Goal: Book appointment/travel/reservation

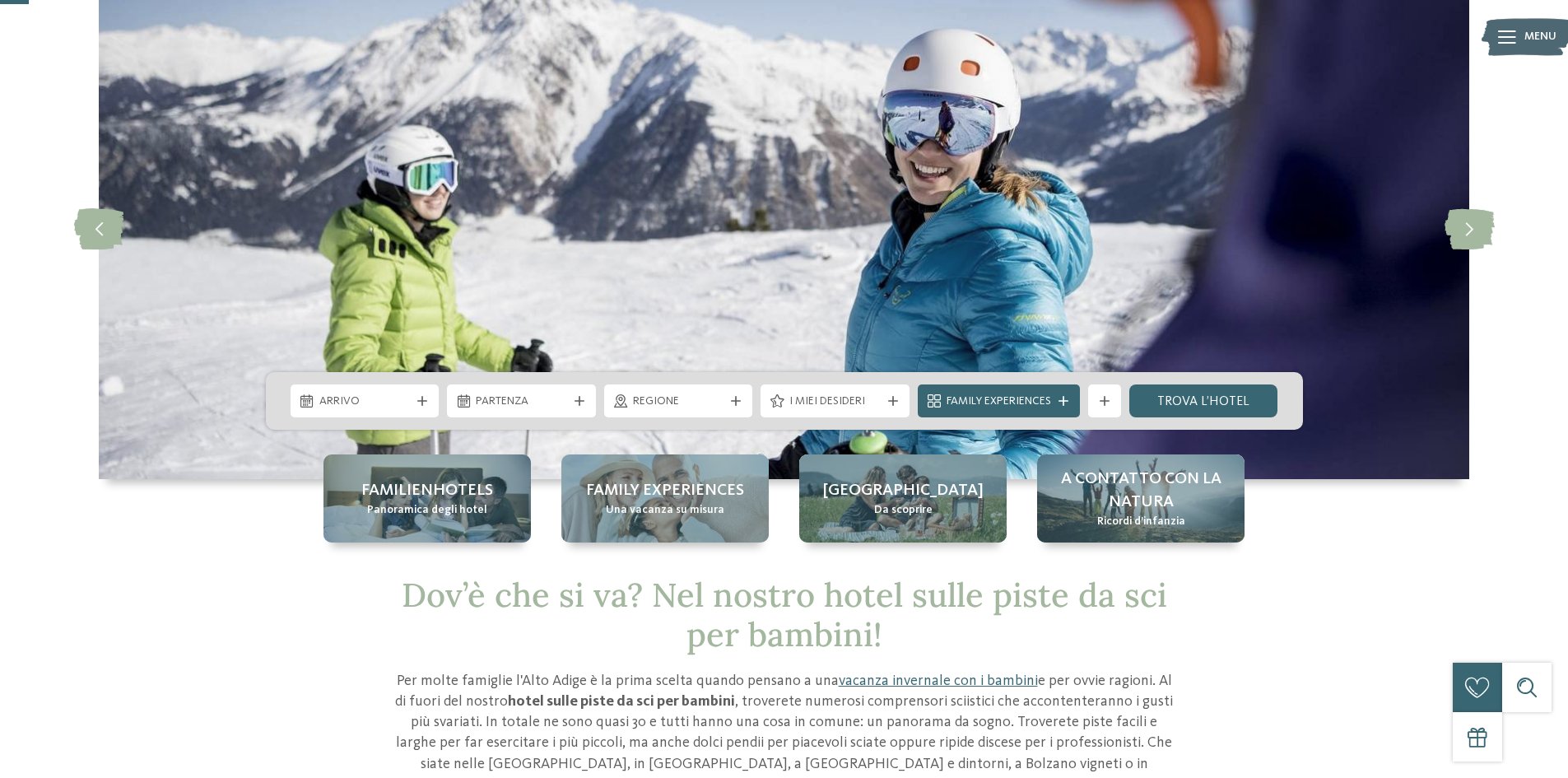
scroll to position [83, 0]
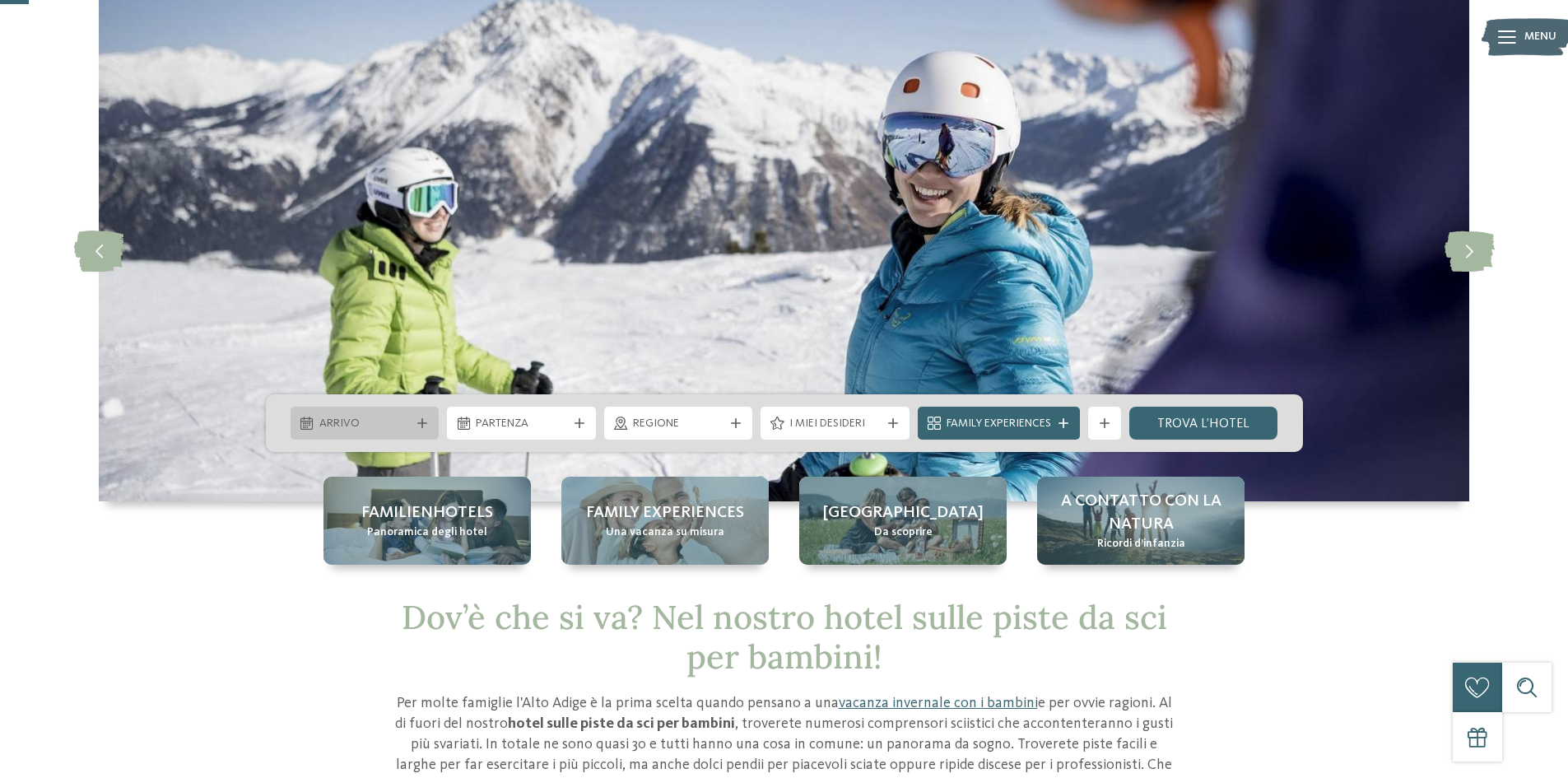
click at [365, 427] on span "Arrivo" at bounding box center [365, 424] width 92 height 17
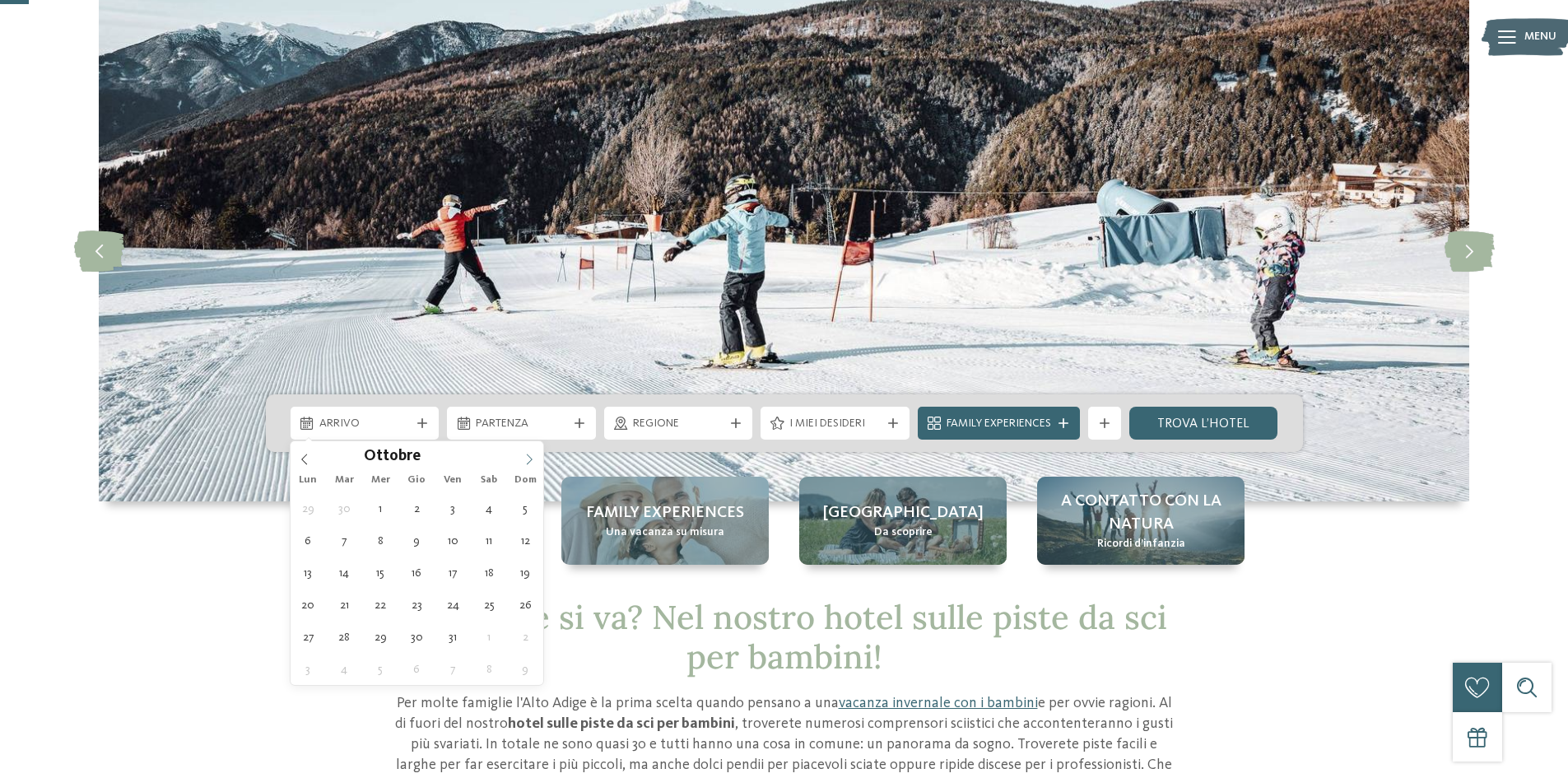
click at [531, 456] on icon at bounding box center [529, 460] width 12 height 12
click at [533, 456] on icon at bounding box center [529, 460] width 12 height 12
type input "****"
click at [533, 456] on icon at bounding box center [529, 460] width 12 height 12
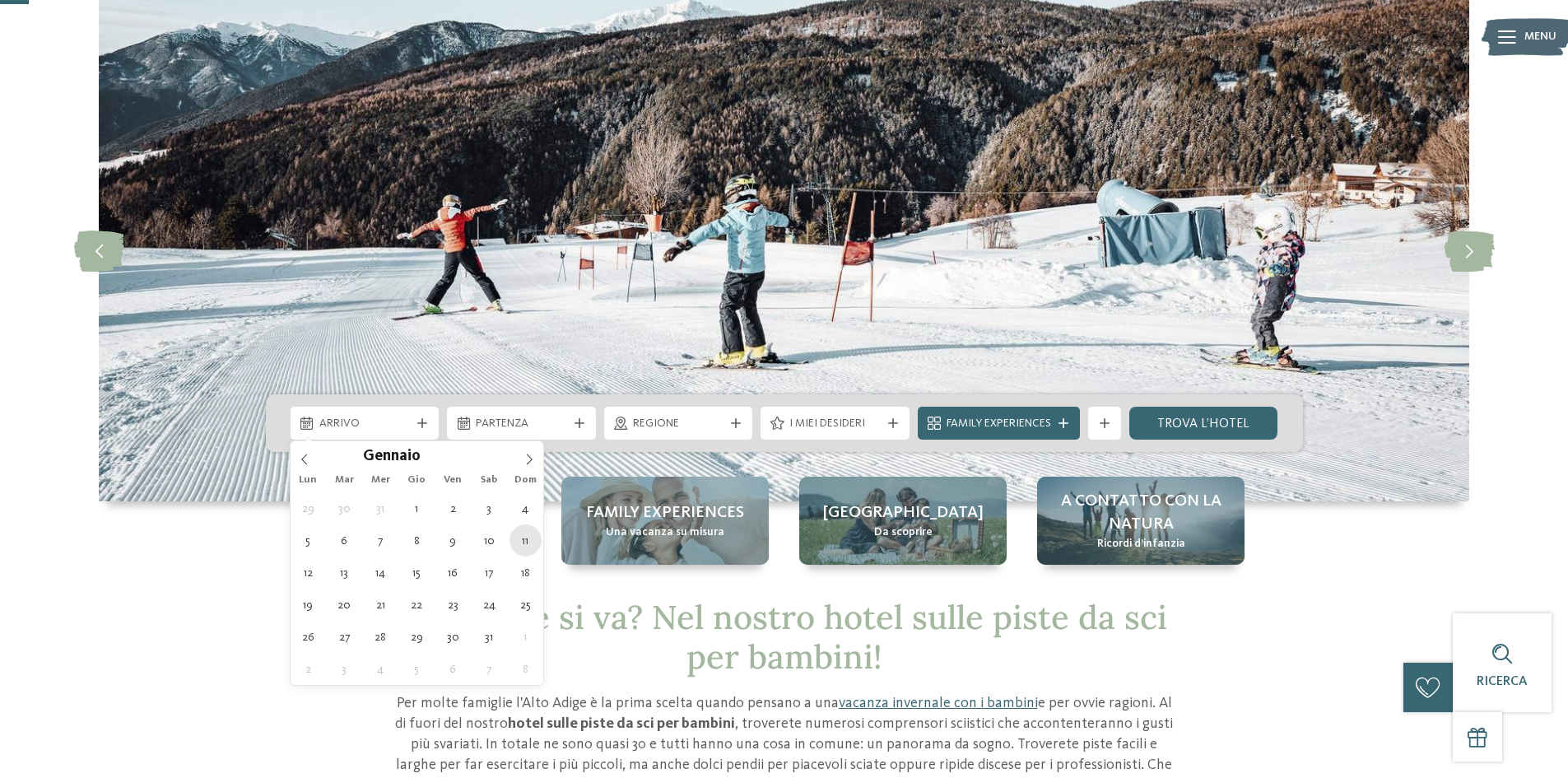
type div "11.01.2026"
type input "****"
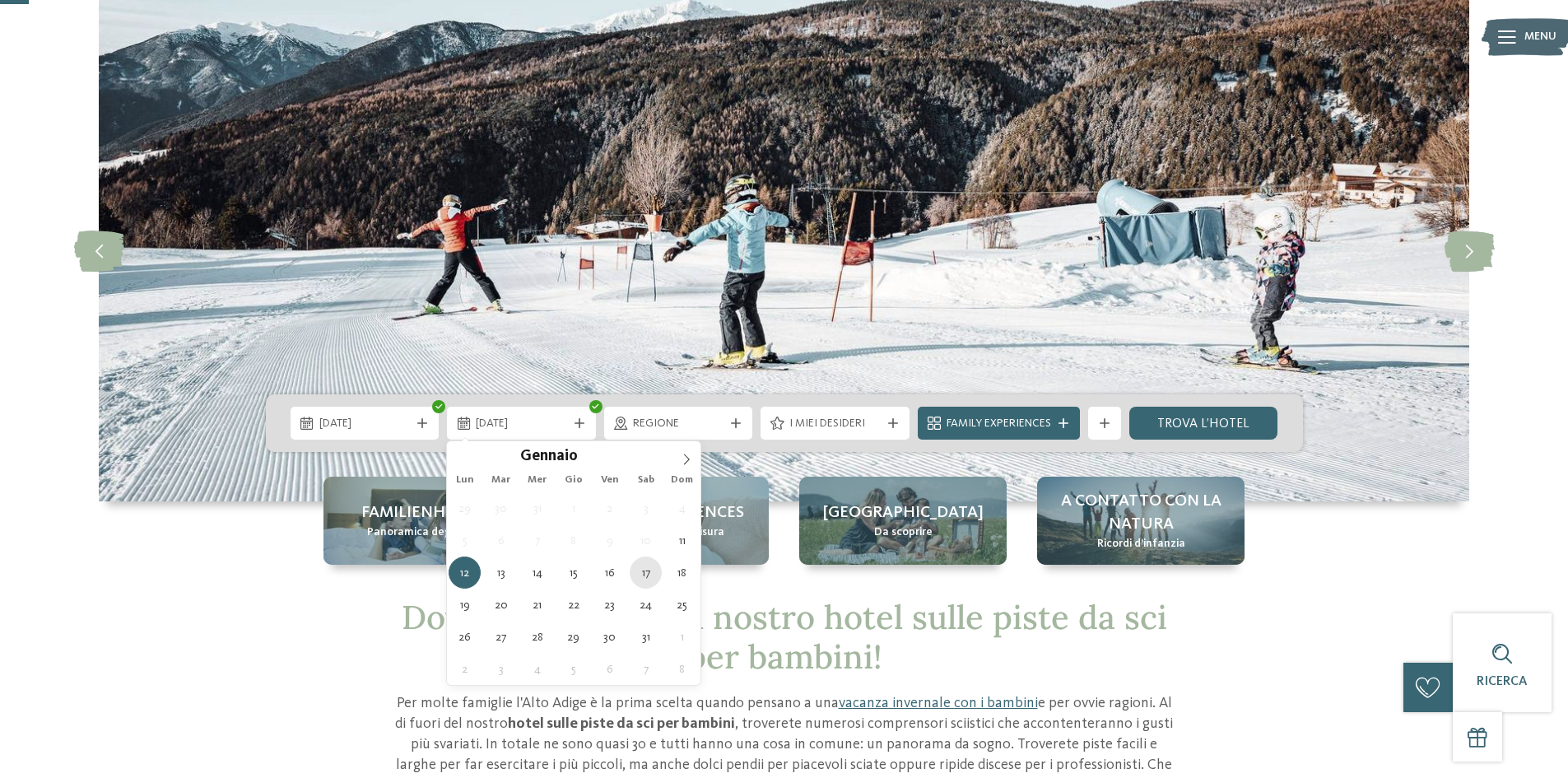
type div "17.01.2026"
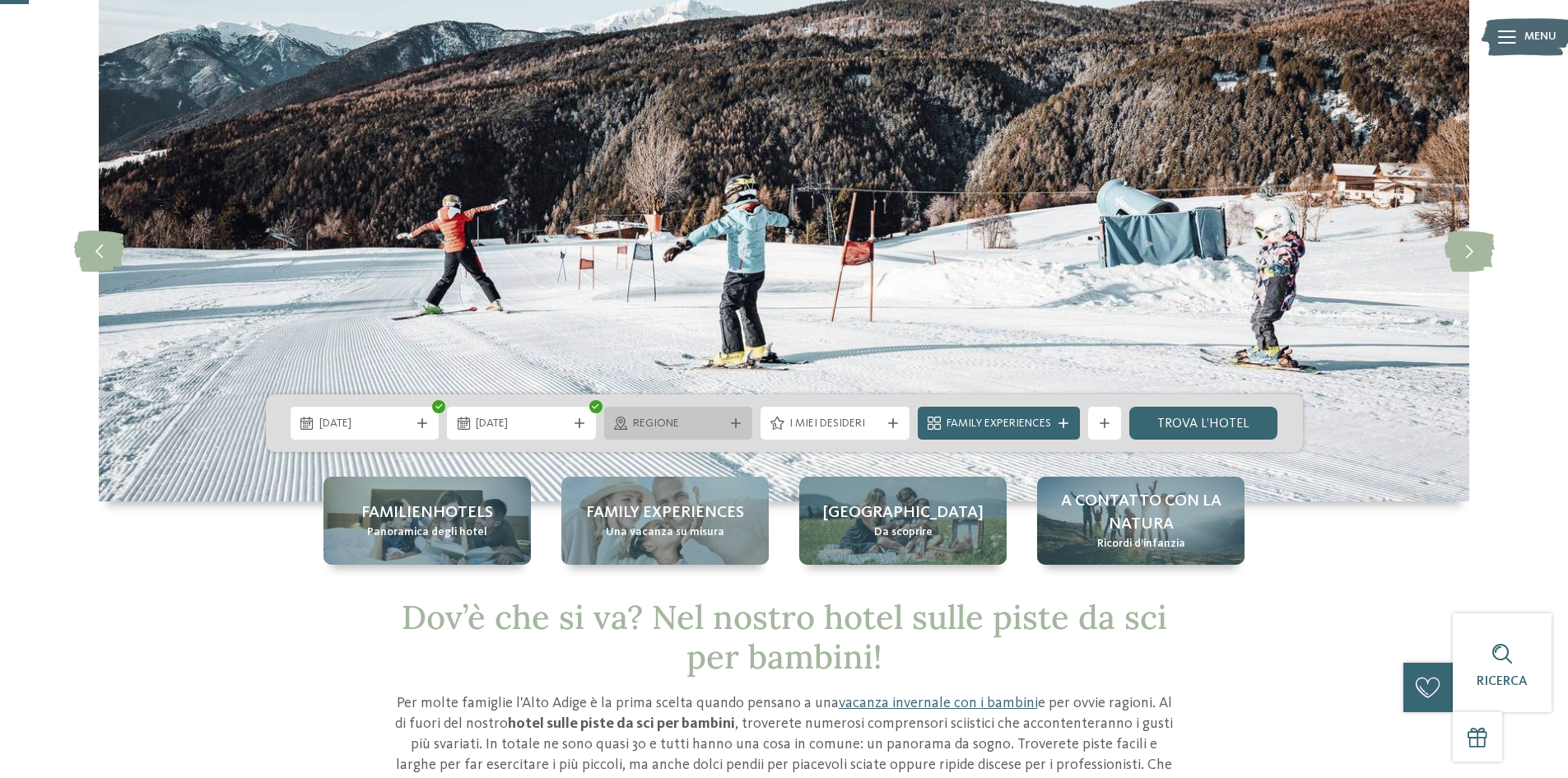
click at [712, 428] on span "Regione" at bounding box center [679, 424] width 92 height 17
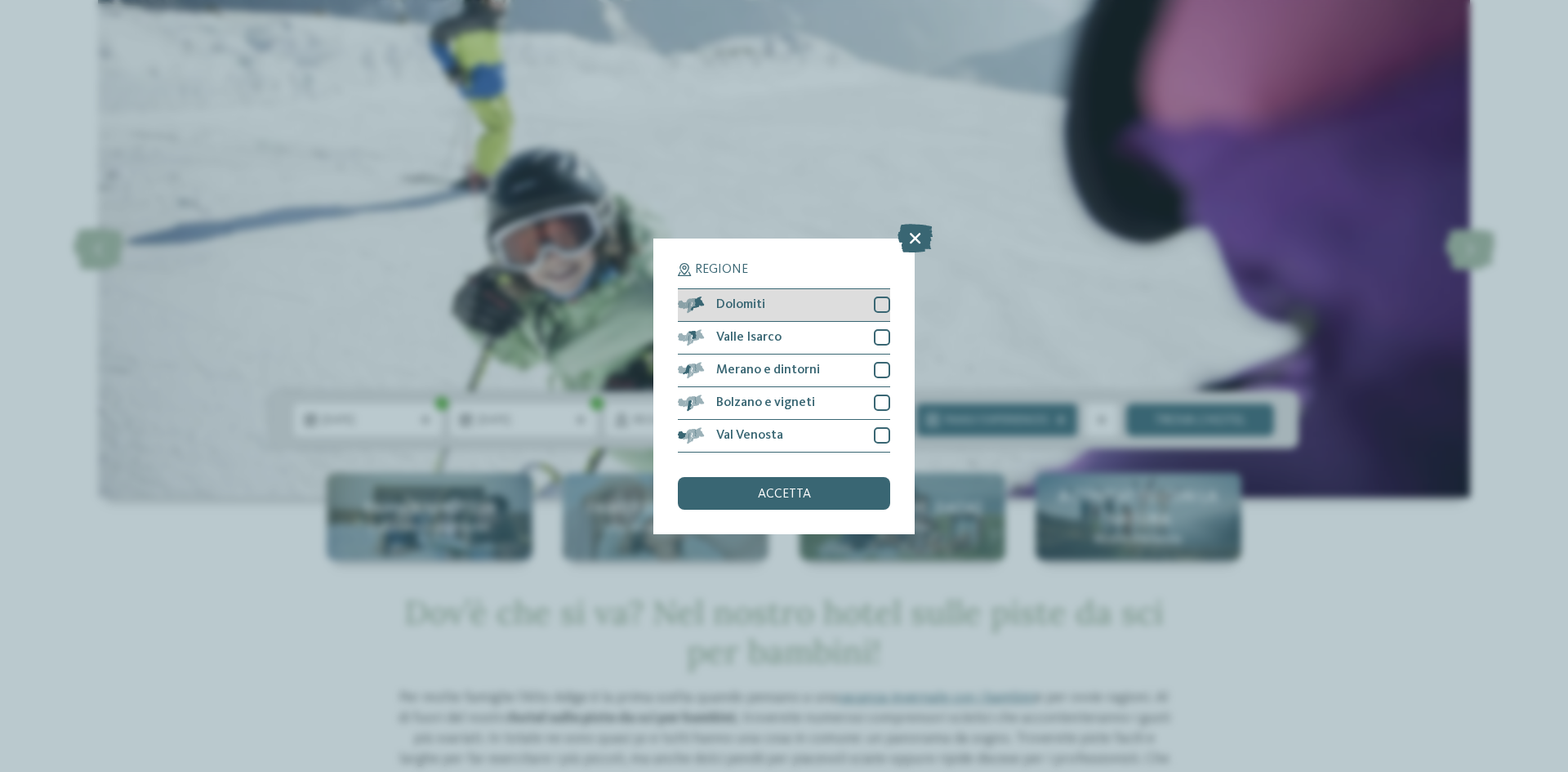
click at [881, 305] on div at bounding box center [882, 305] width 16 height 16
click at [805, 500] on span "accetta" at bounding box center [784, 495] width 53 height 13
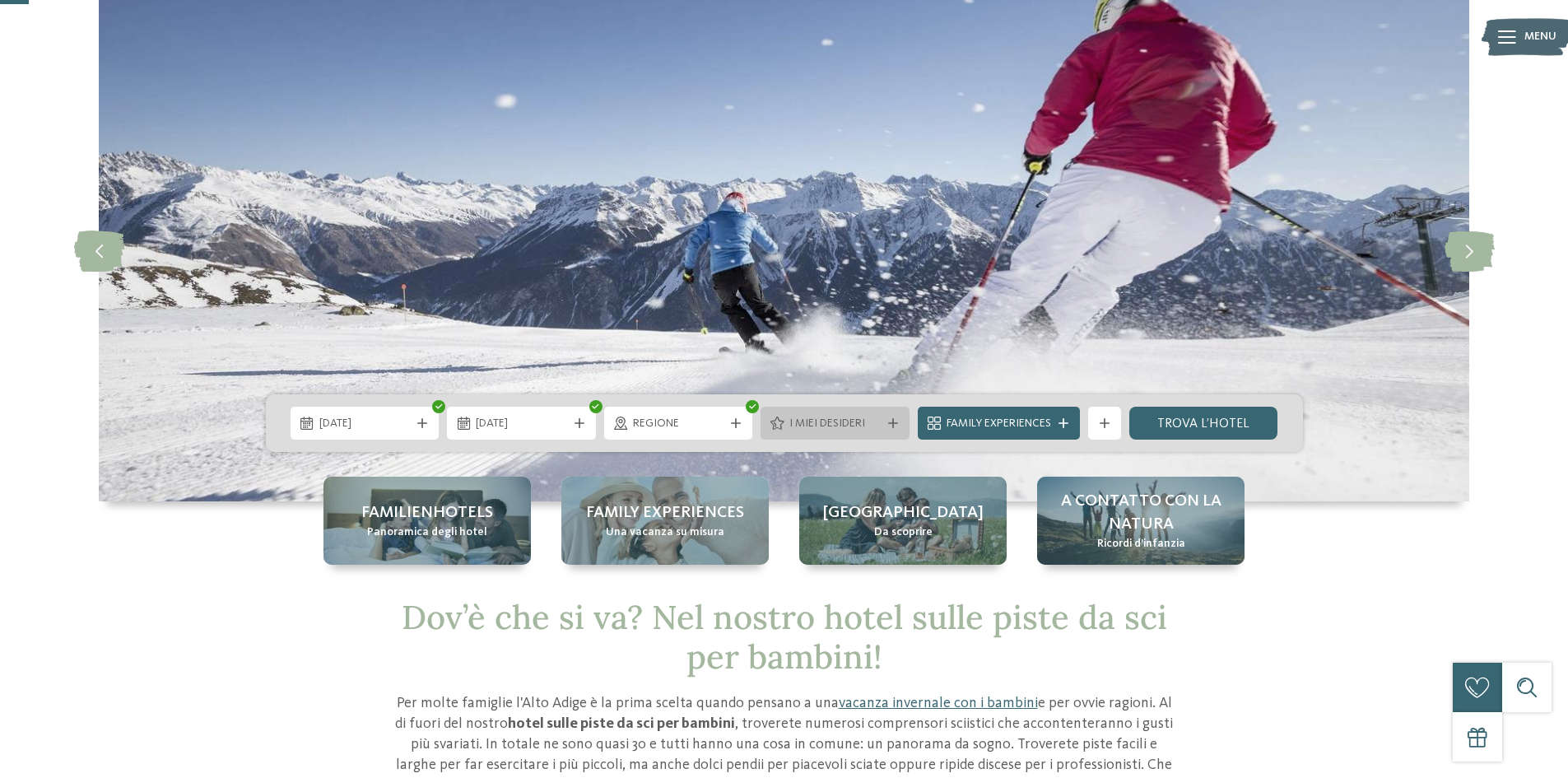
click at [814, 417] on span "I miei desideri" at bounding box center [835, 424] width 92 height 17
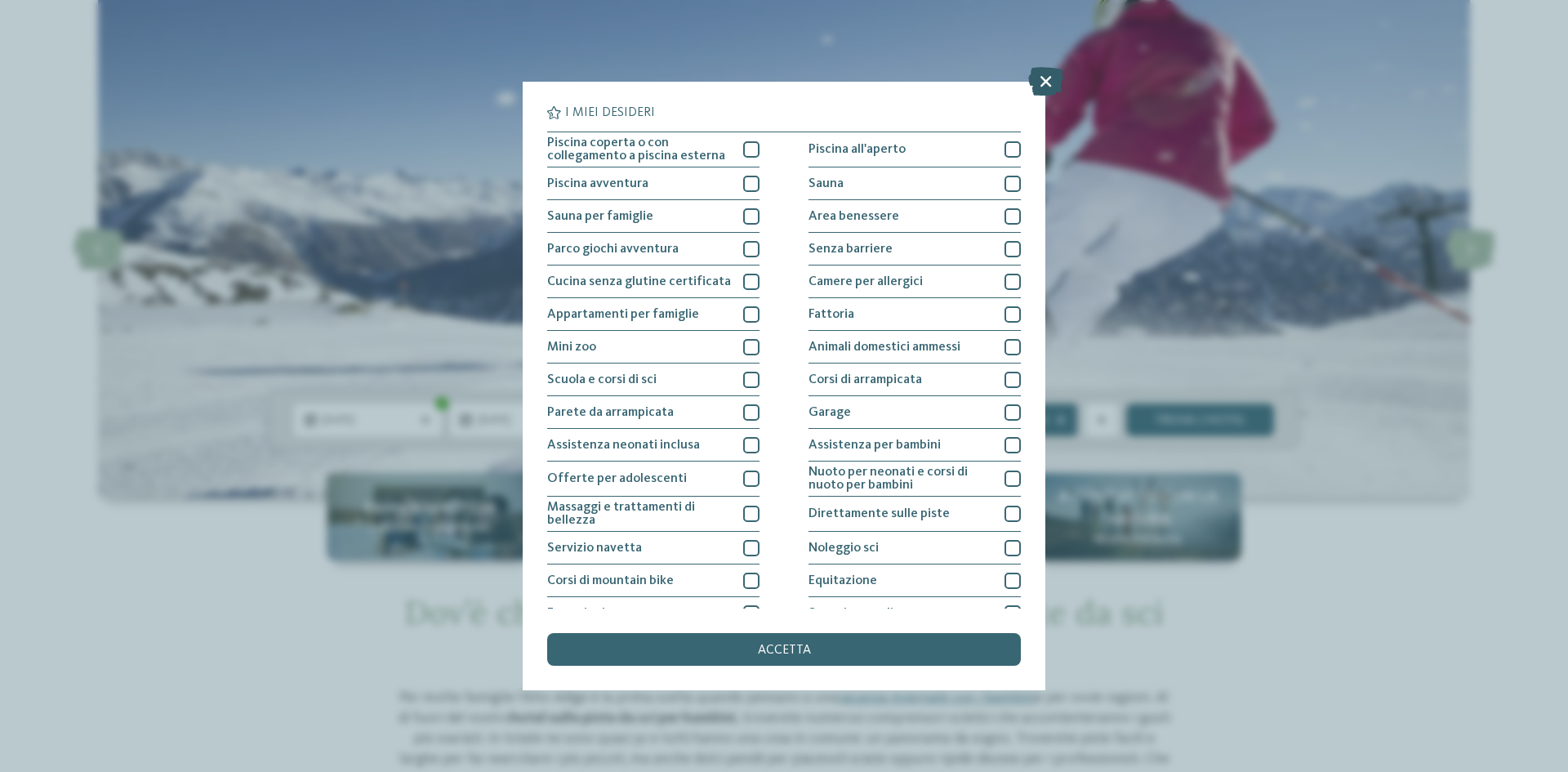
click at [1037, 84] on icon at bounding box center [1046, 81] width 35 height 29
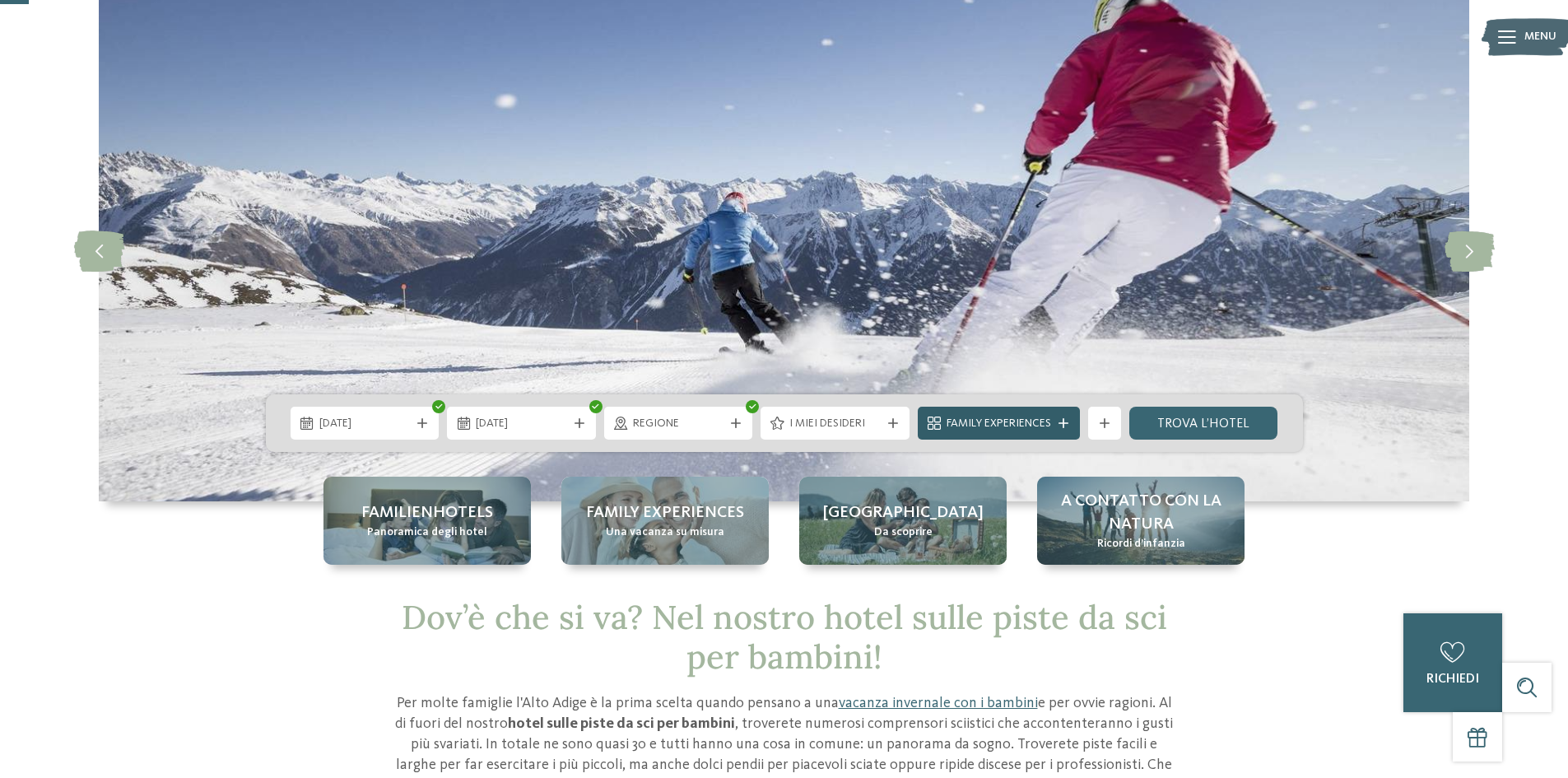
click at [1065, 420] on icon at bounding box center [1064, 423] width 10 height 10
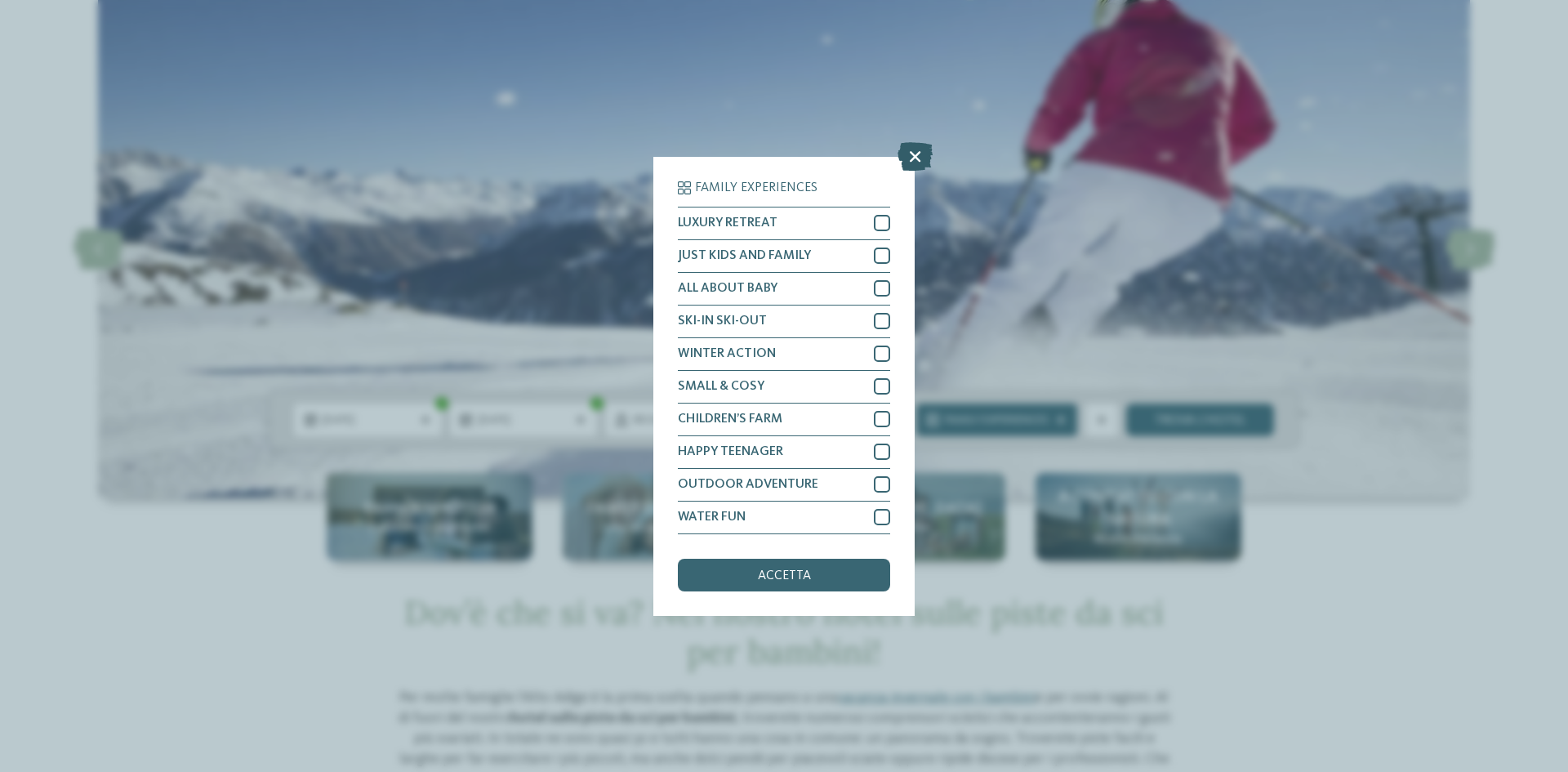
click at [923, 157] on icon at bounding box center [915, 155] width 35 height 29
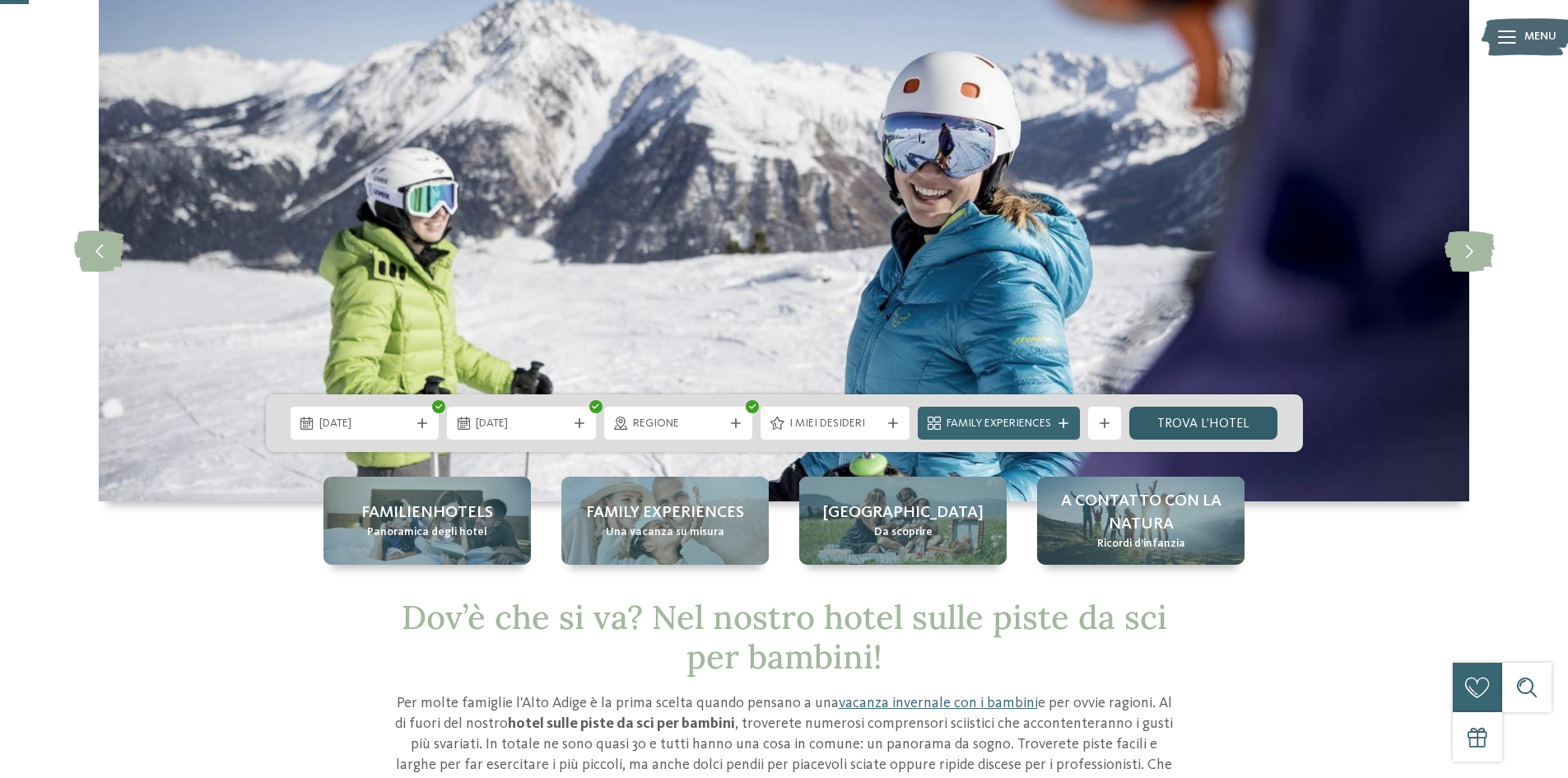
click at [1217, 421] on link "trova l’hotel" at bounding box center [1203, 423] width 149 height 33
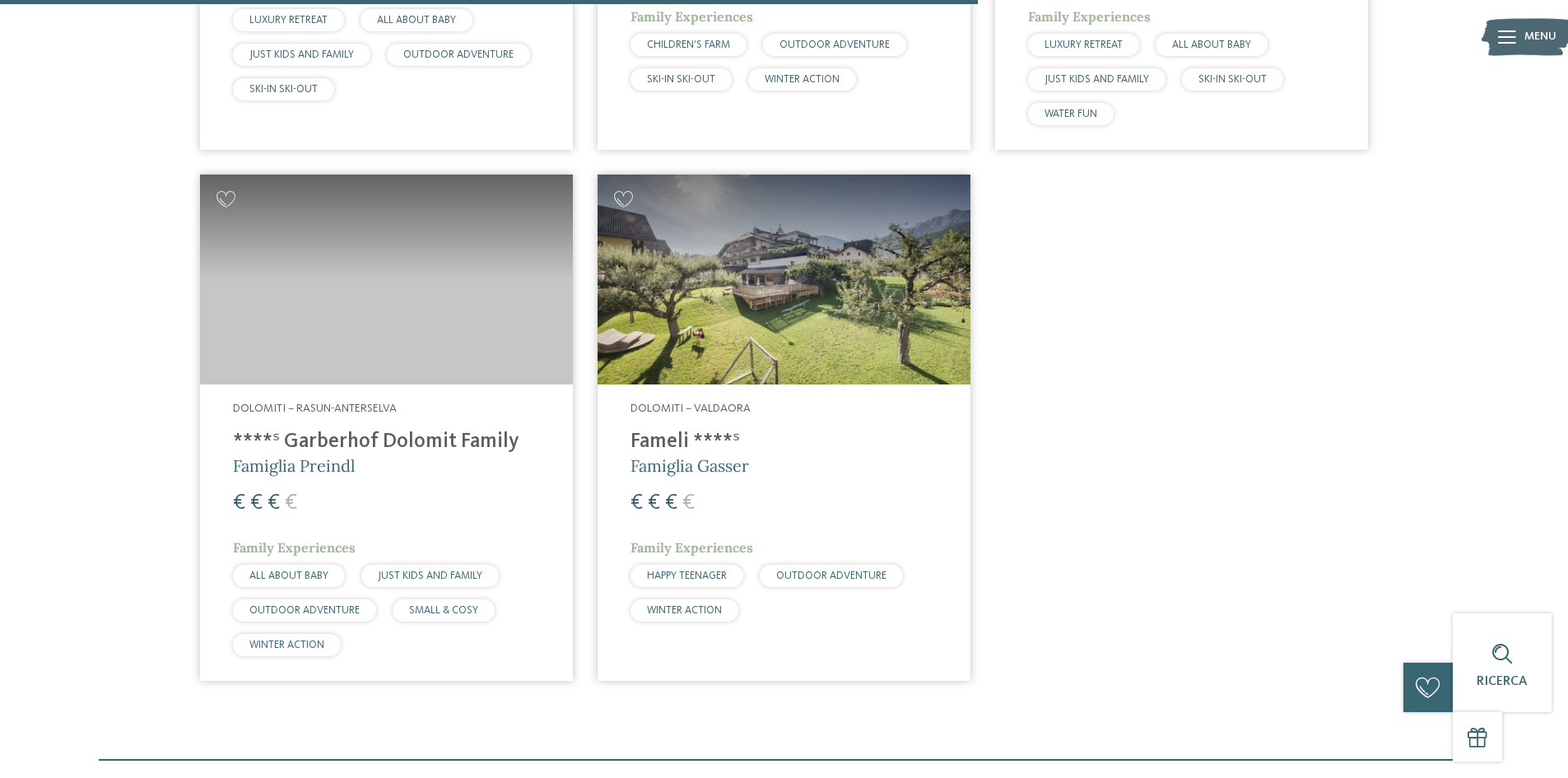
scroll to position [1610, 0]
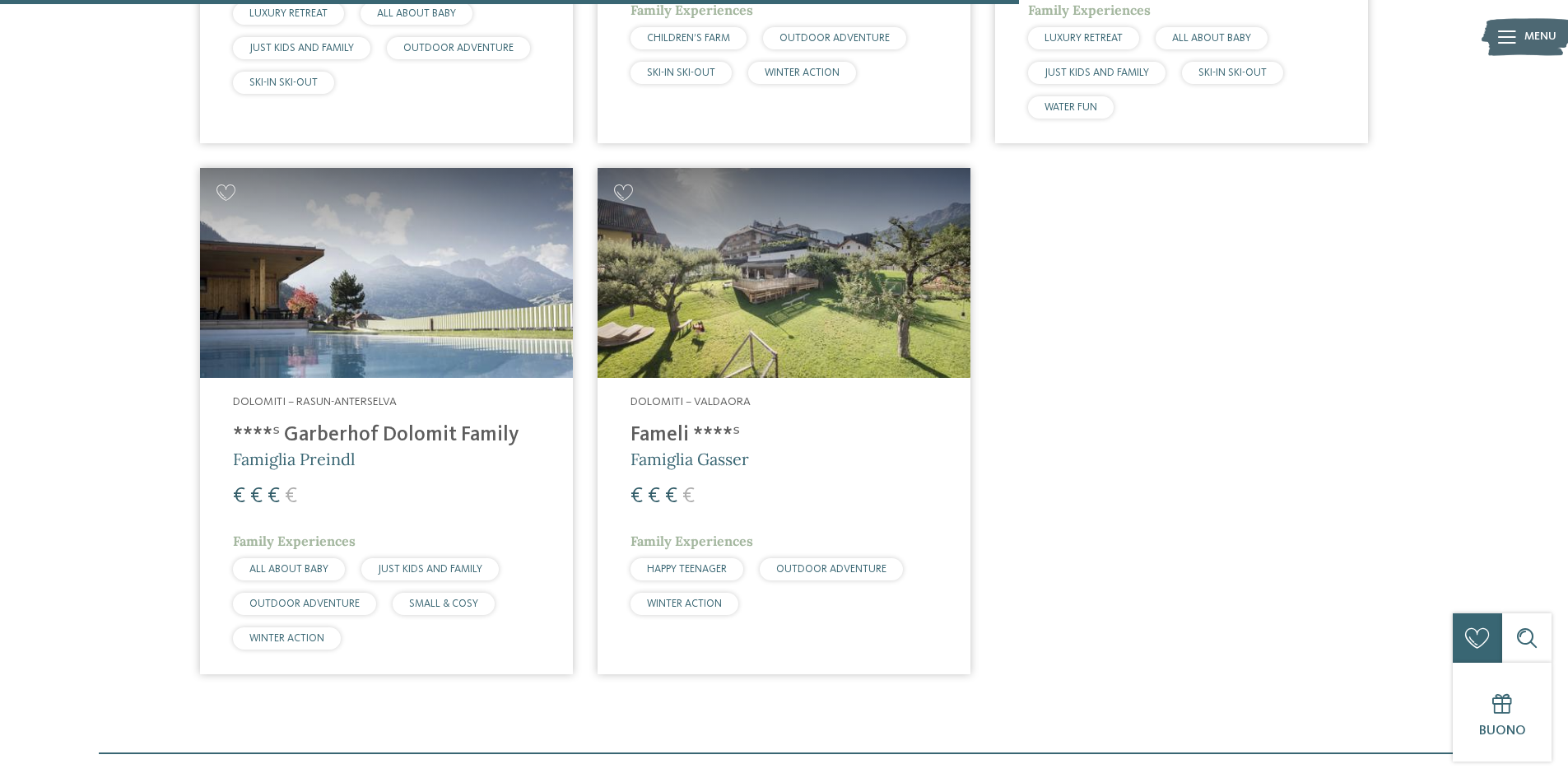
click at [752, 418] on div "Dolomiti – Valdaora Fameli ****ˢ Famiglia Gasser € € € € Family Experiences HAP…" at bounding box center [784, 508] width 373 height 262
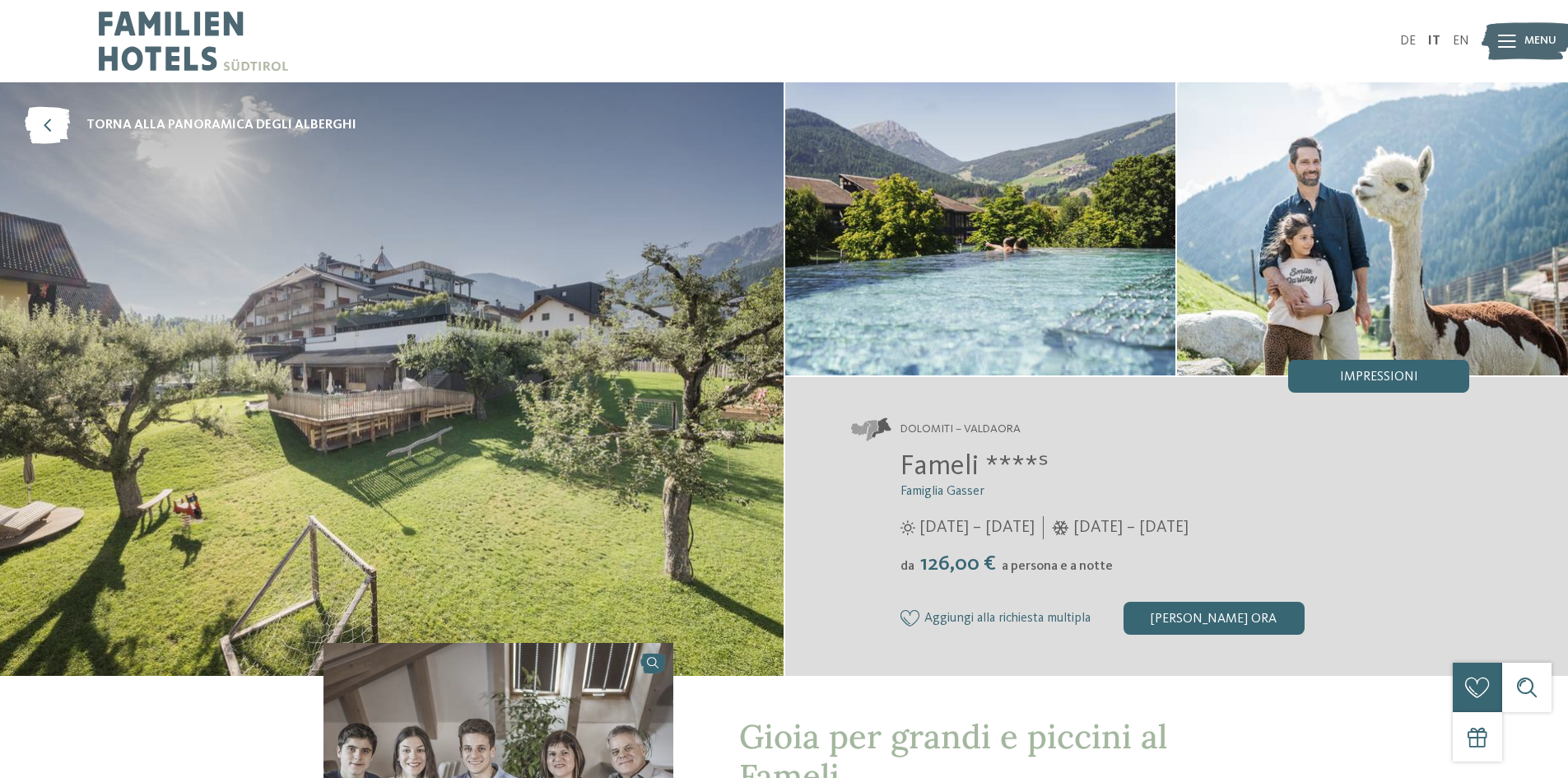
click at [1525, 45] on span "Menu" at bounding box center [1541, 41] width 32 height 17
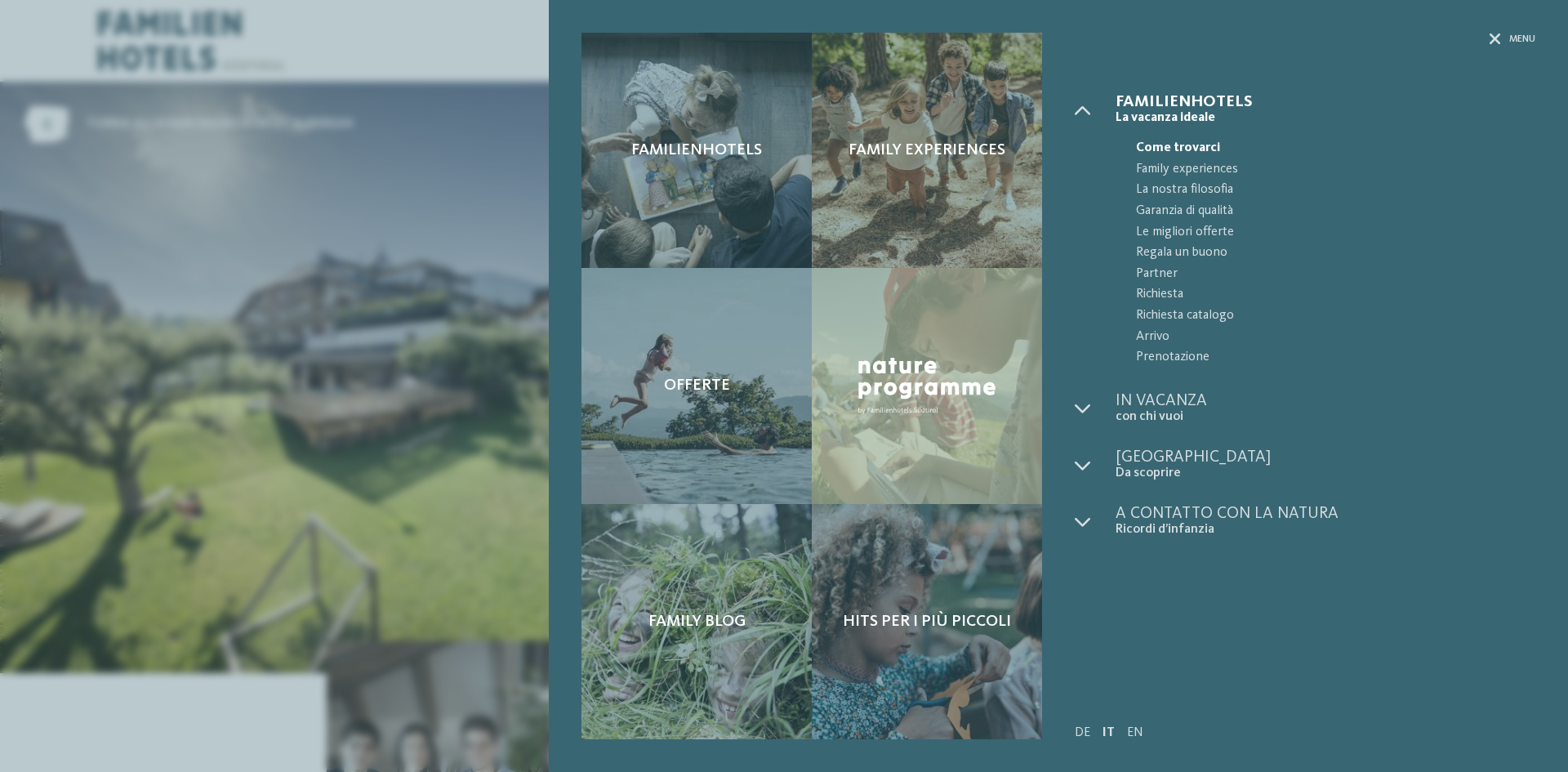
drag, startPoint x: 221, startPoint y: 162, endPoint x: 217, endPoint y: 185, distance: 23.3
click at [233, 180] on div "Familienhotels Family experiences Offerte" at bounding box center [784, 386] width 1568 height 772
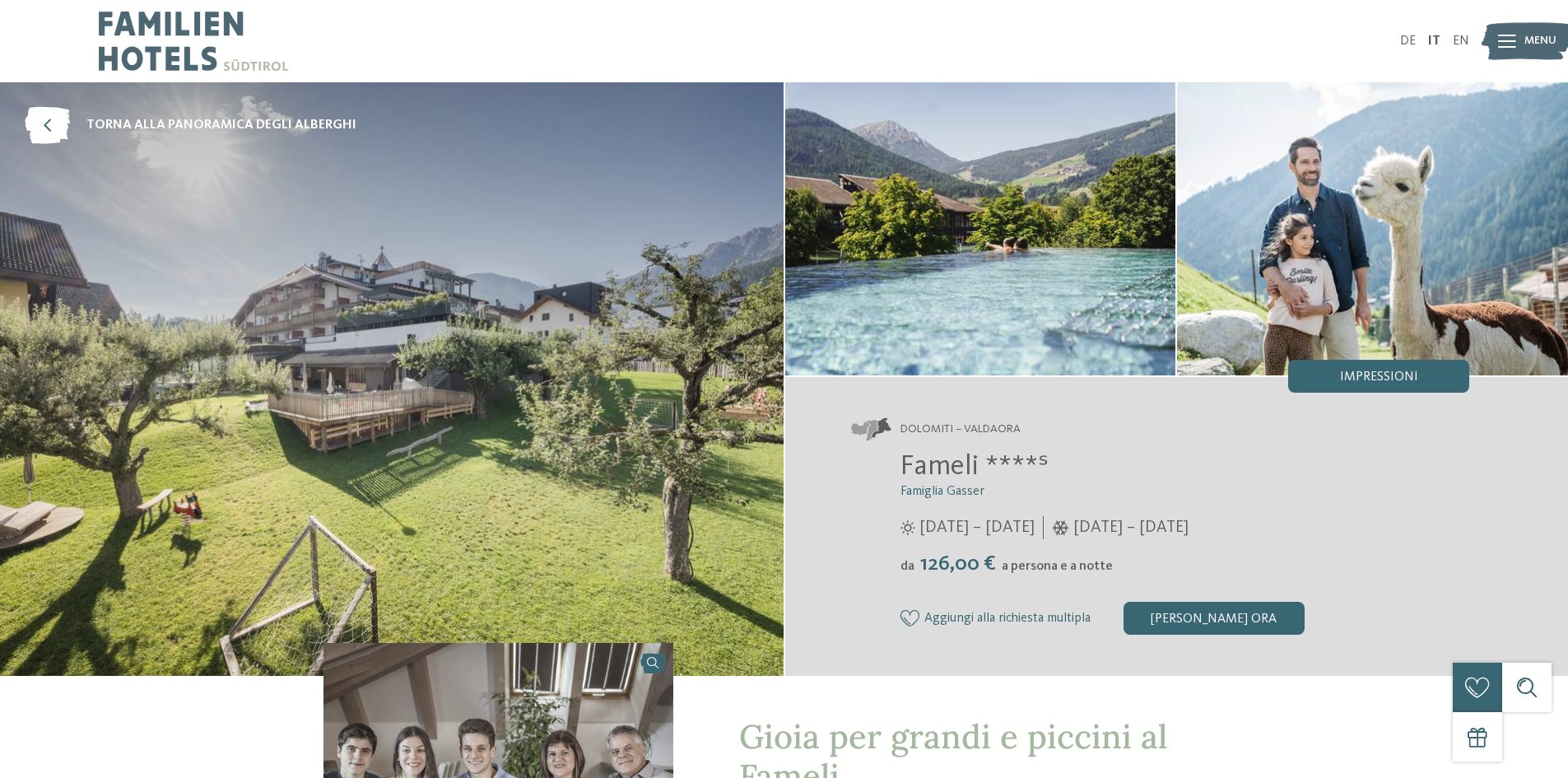
click at [267, 26] on img at bounding box center [193, 41] width 189 height 83
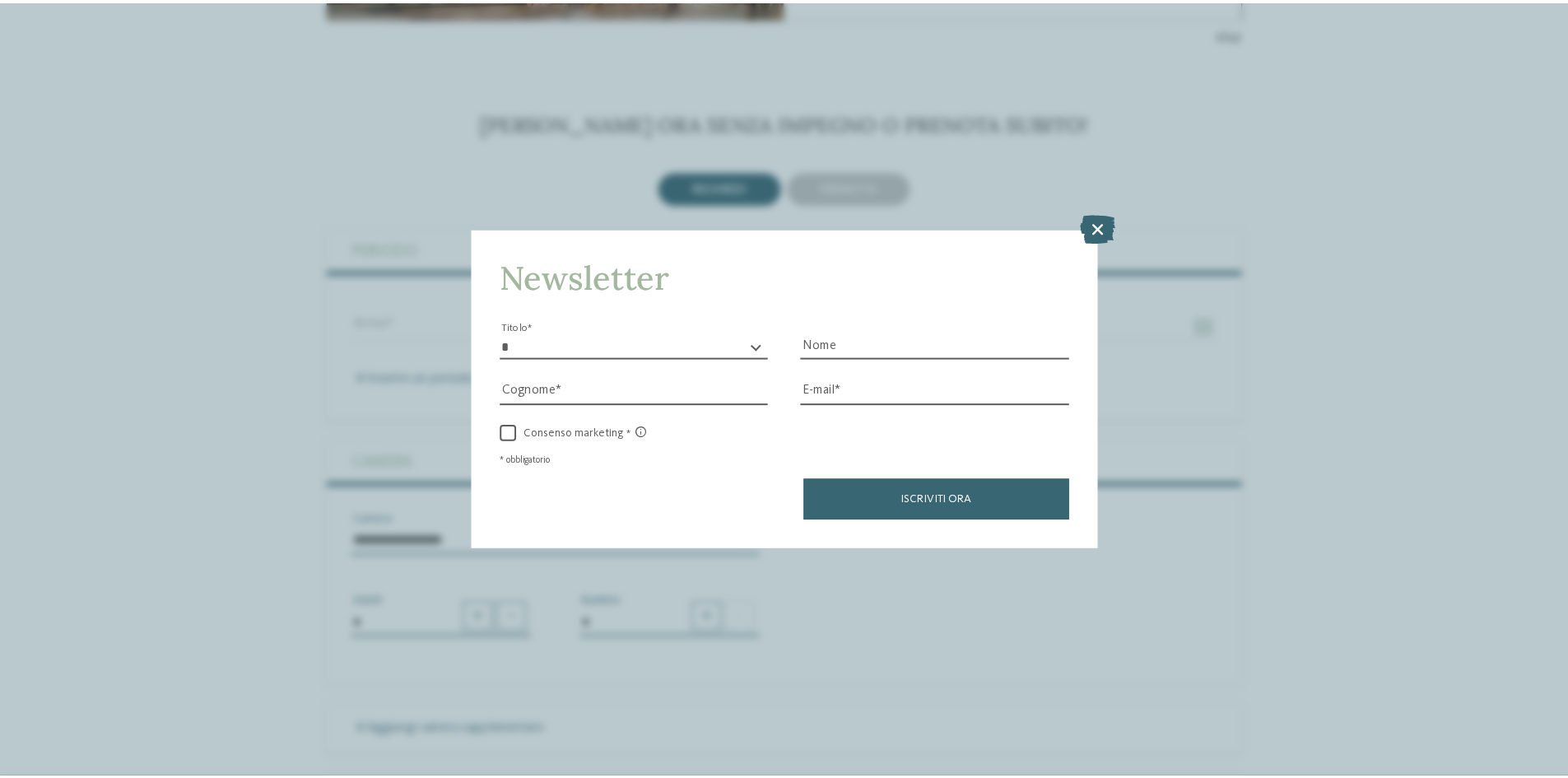
scroll to position [3706, 0]
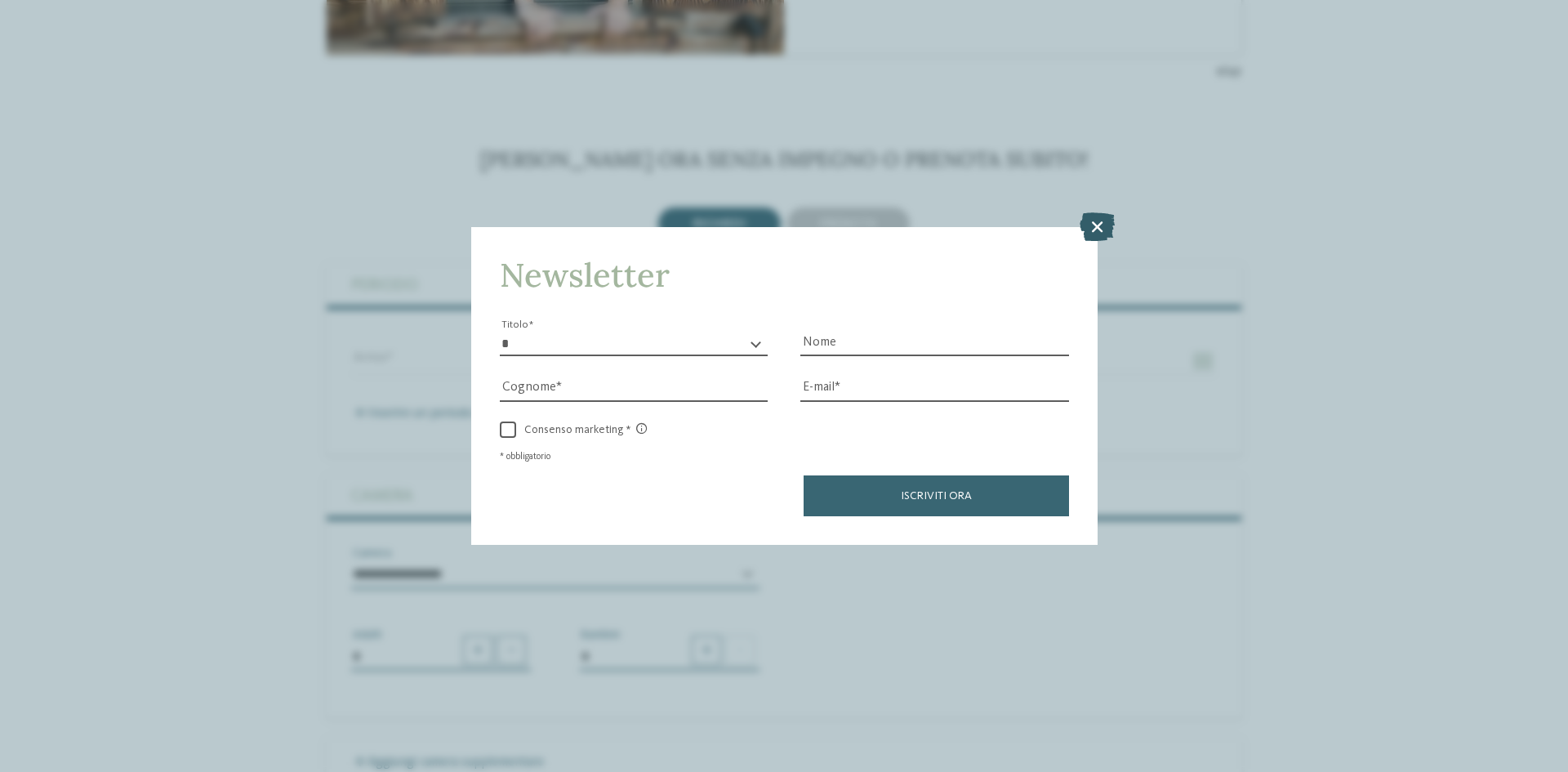
click at [1101, 222] on icon at bounding box center [1097, 226] width 35 height 29
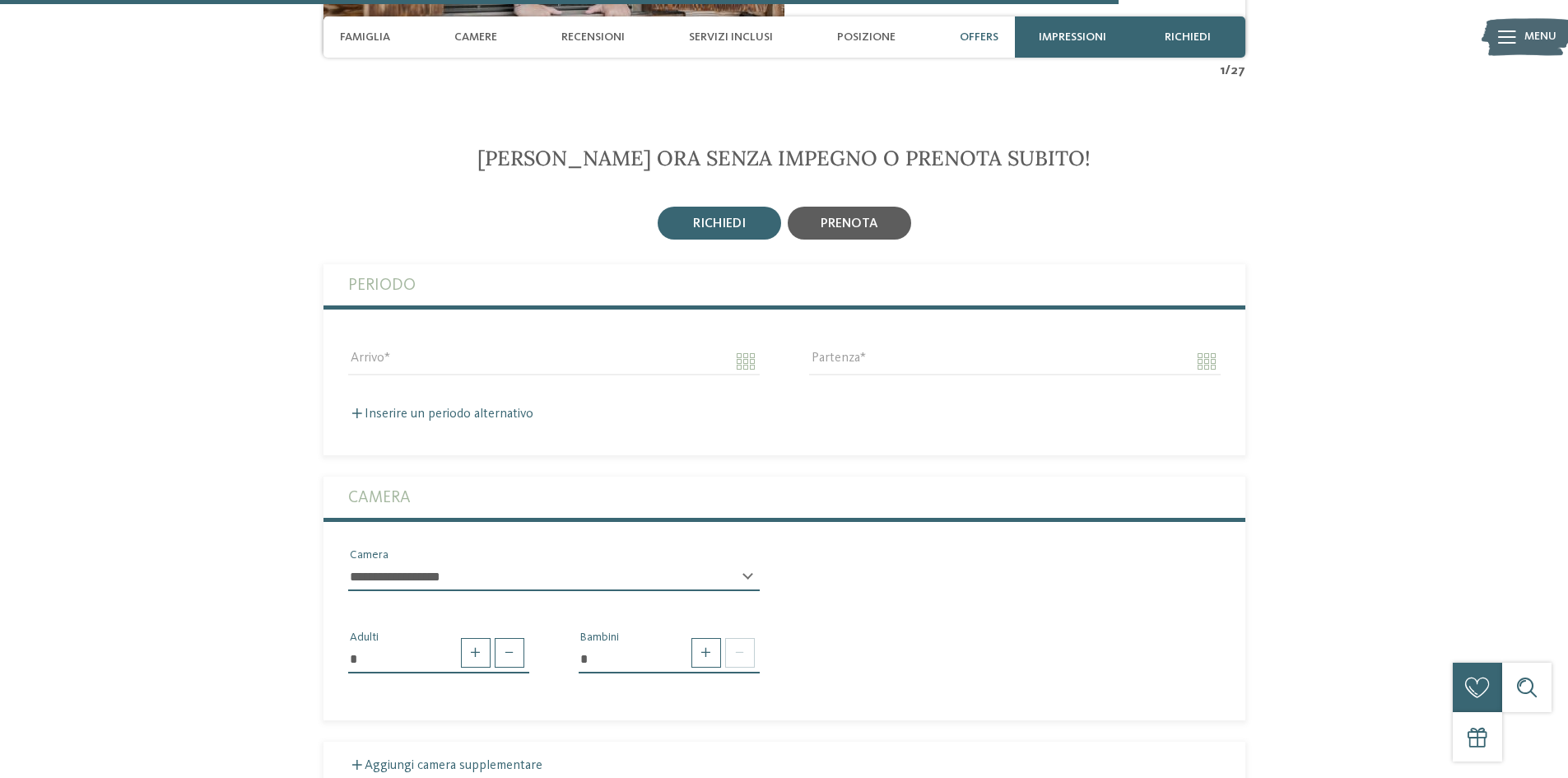
drag, startPoint x: 883, startPoint y: 213, endPoint x: 875, endPoint y: 205, distance: 11.3
click at [879, 209] on div "richiedi prenota" at bounding box center [784, 764] width 922 height 1122
click at [868, 217] on span "prenota" at bounding box center [850, 224] width 58 height 13
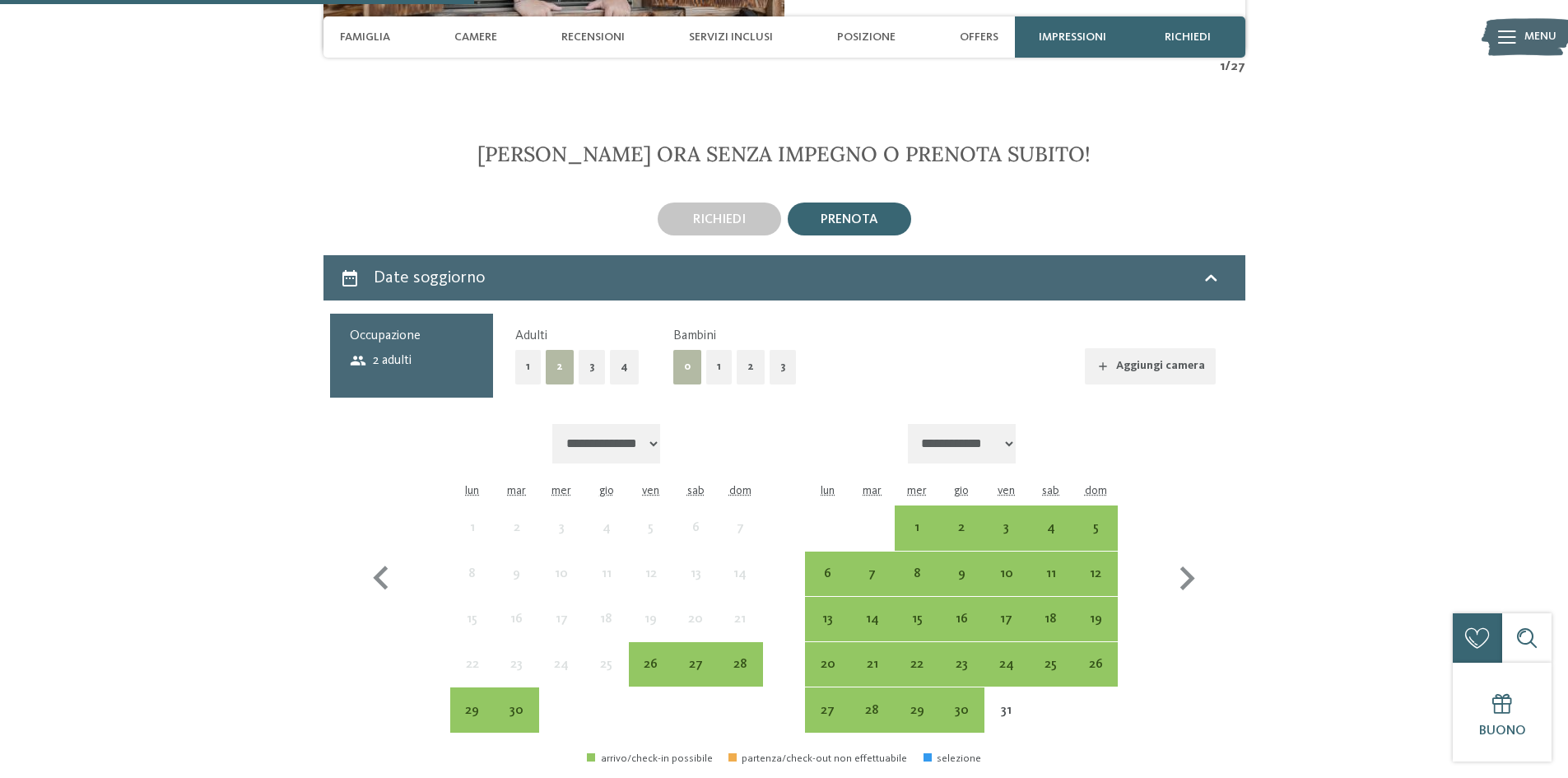
scroll to position [3787, 0]
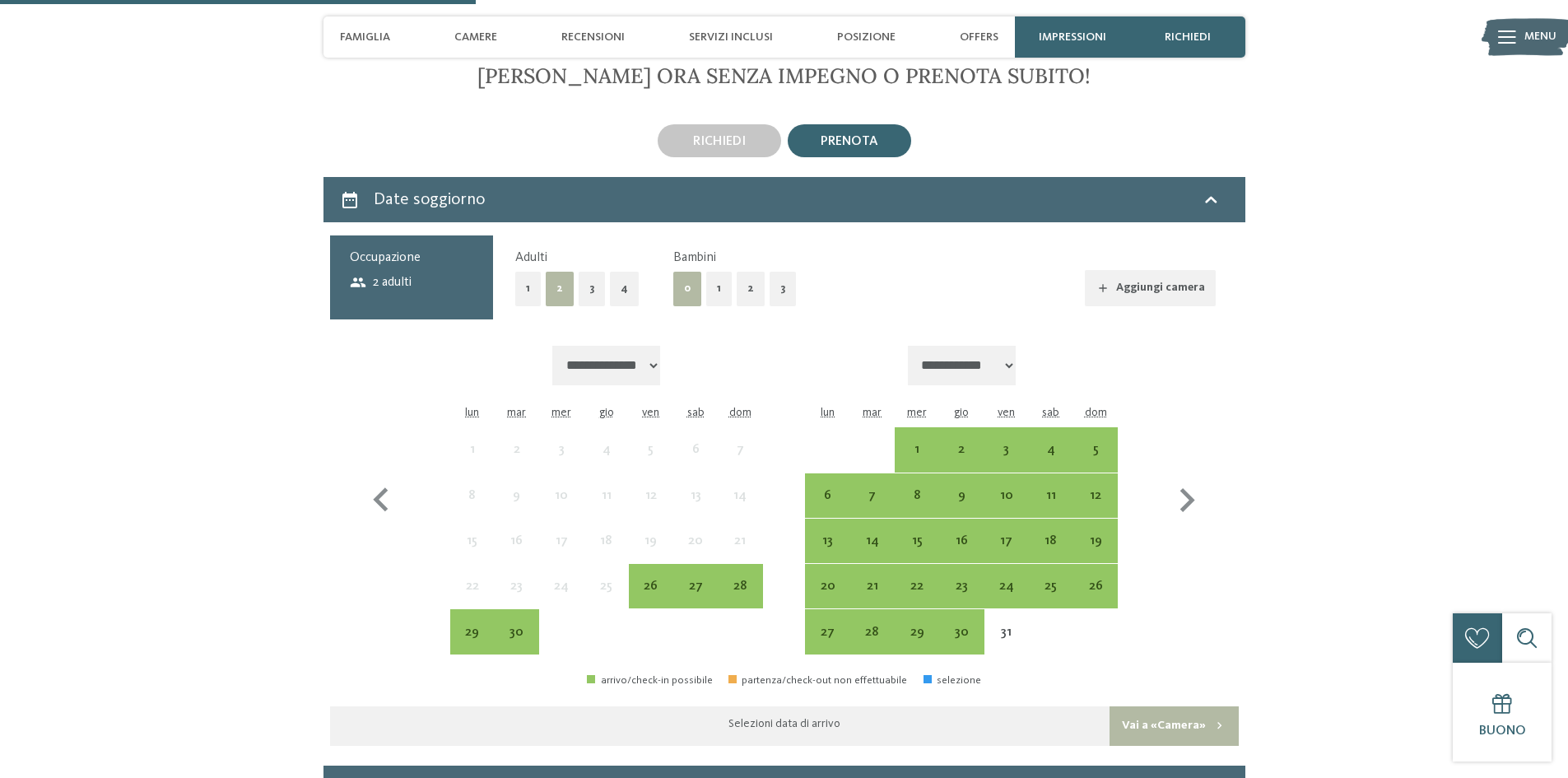
click at [713, 272] on button "1" at bounding box center [719, 289] width 26 height 34
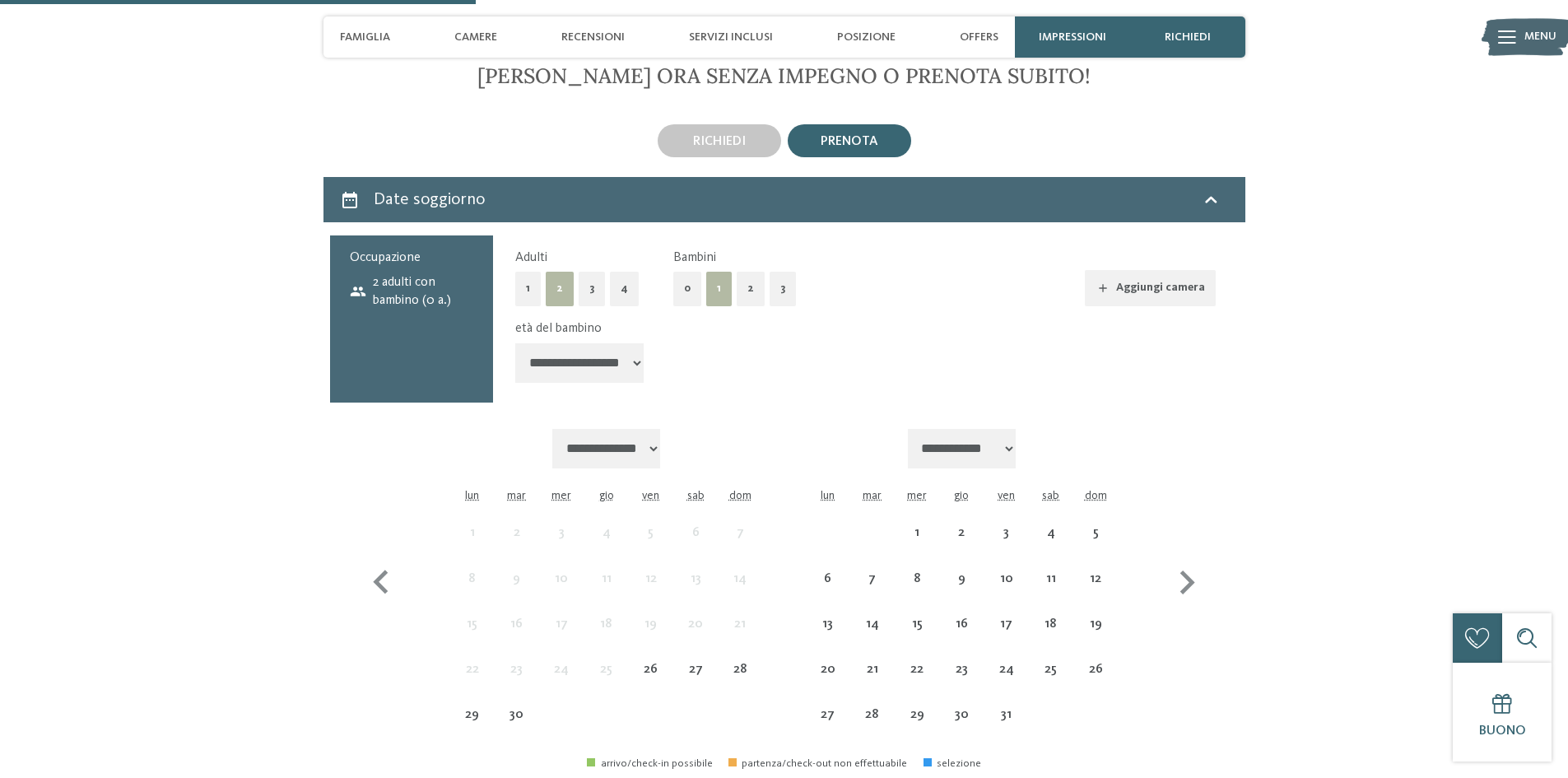
click at [616, 344] on select "**********" at bounding box center [579, 363] width 128 height 40
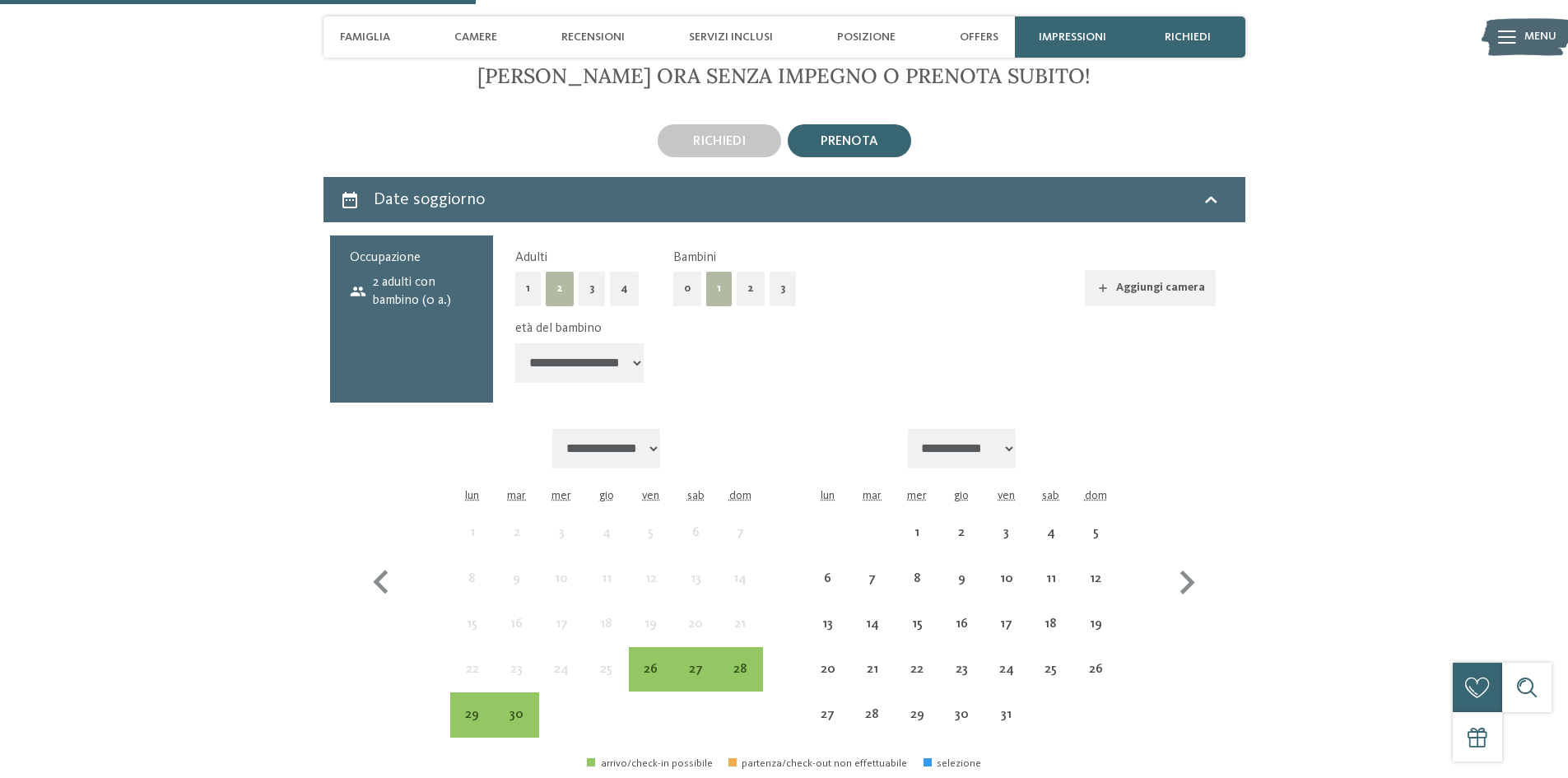
select select "*"
click at [515, 343] on select "**********" at bounding box center [579, 363] width 128 height 40
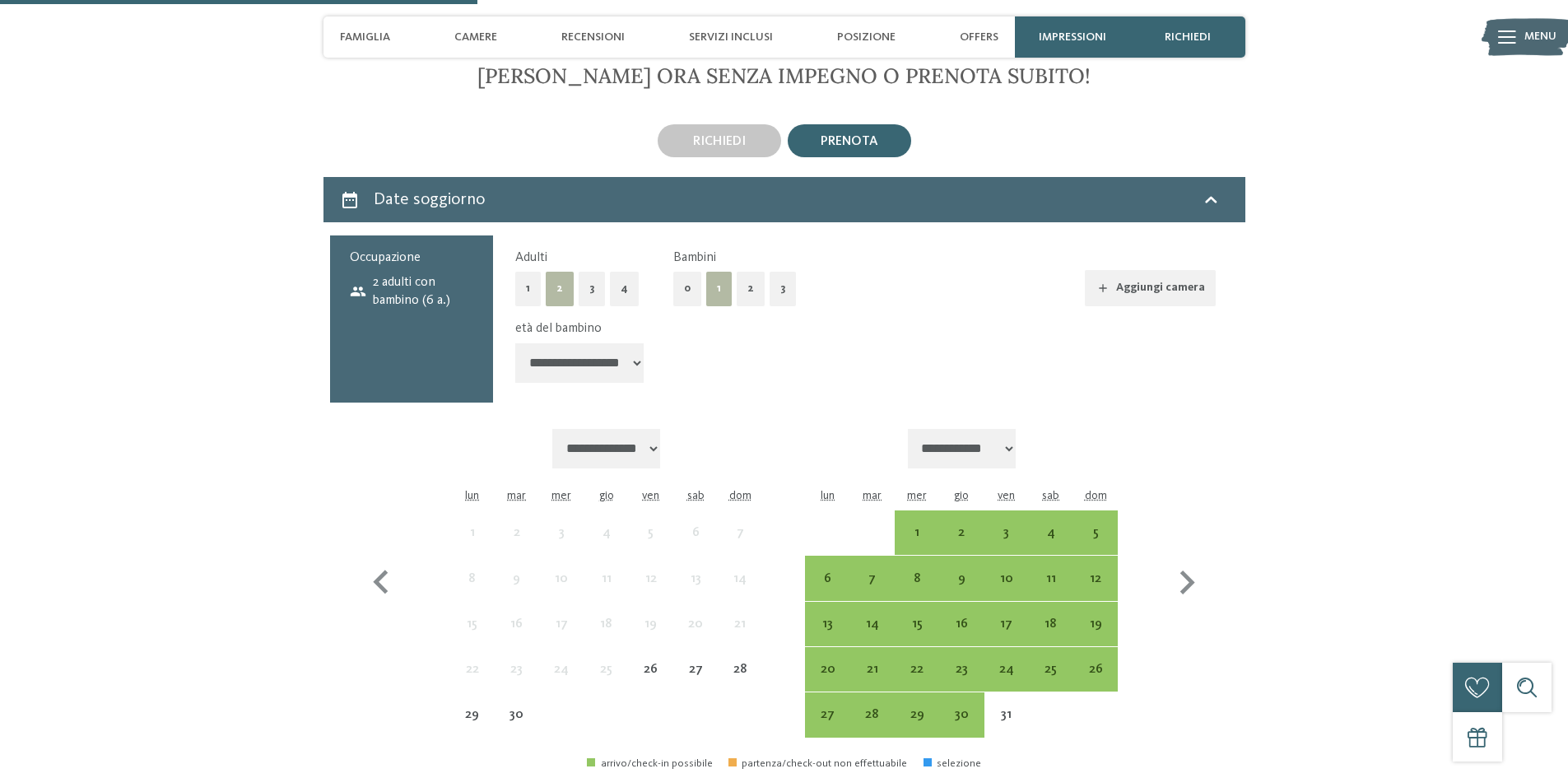
scroll to position [3953, 0]
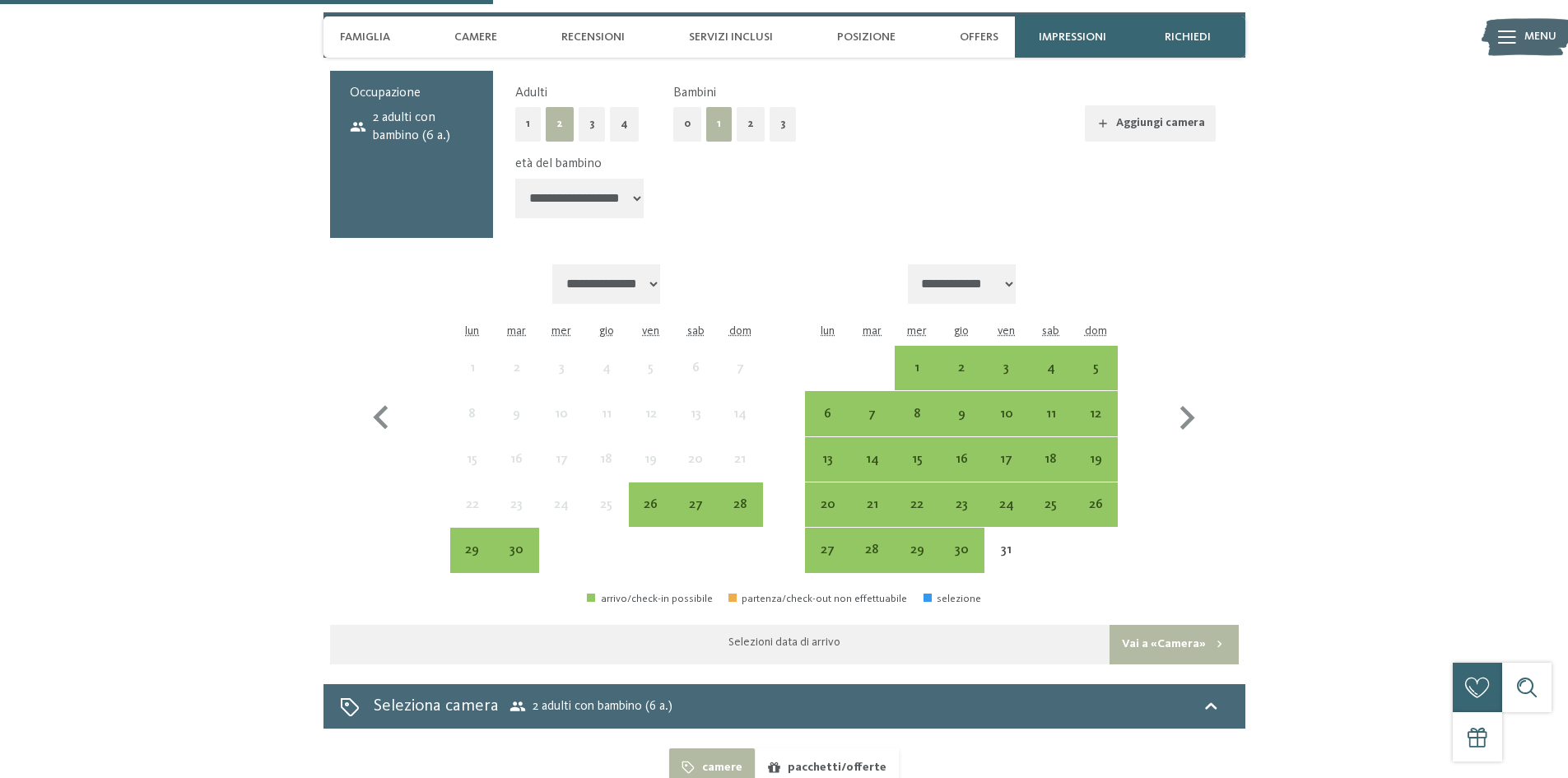
click at [1011, 265] on select "**********" at bounding box center [962, 284] width 108 height 40
click at [1191, 394] on icon "button" at bounding box center [1187, 418] width 48 height 48
select select "**********"
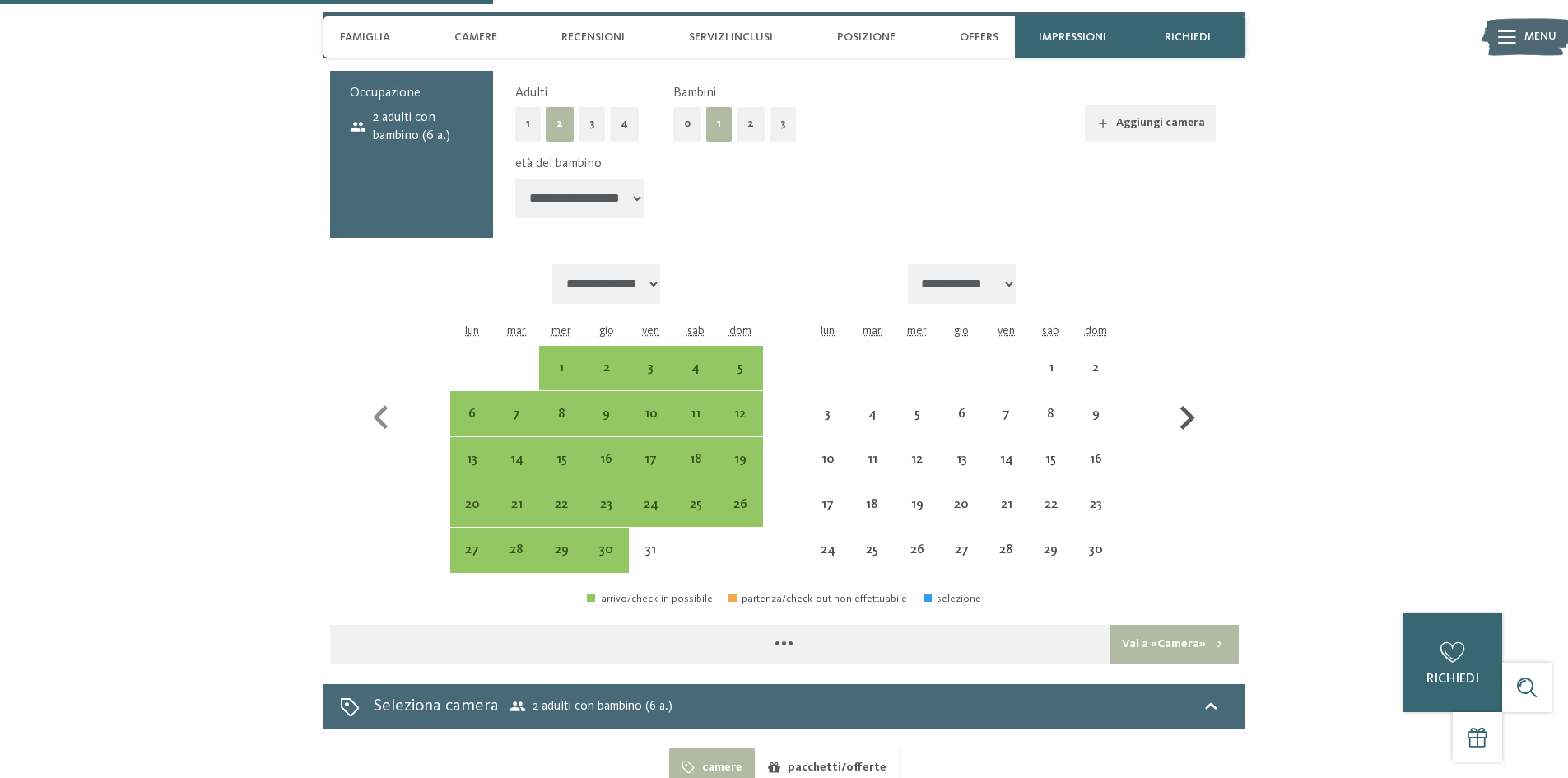
click at [1189, 406] on icon "button" at bounding box center [1188, 418] width 15 height 24
select select "**********"
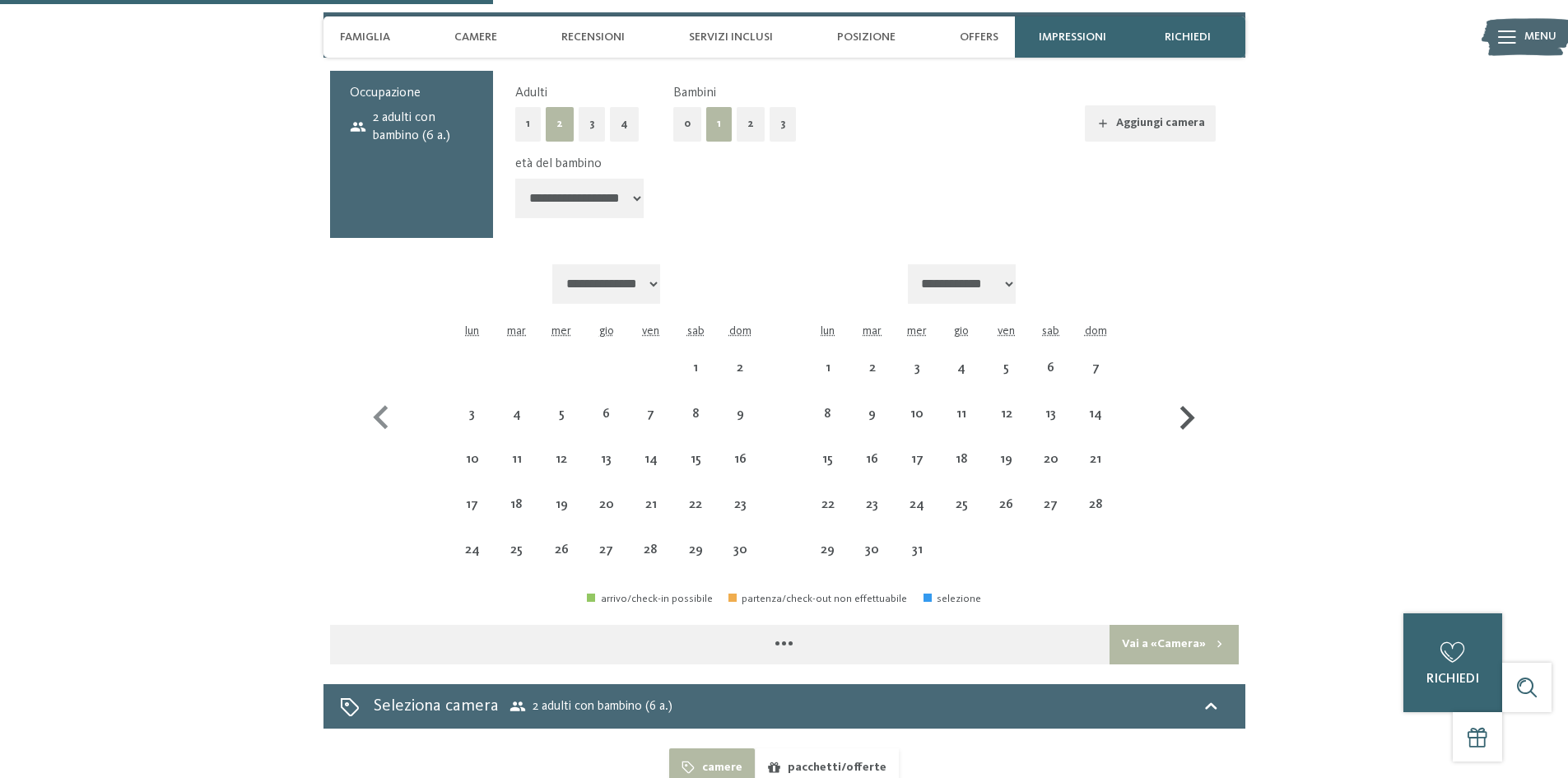
click at [1189, 406] on icon "button" at bounding box center [1188, 418] width 15 height 24
select select "**********"
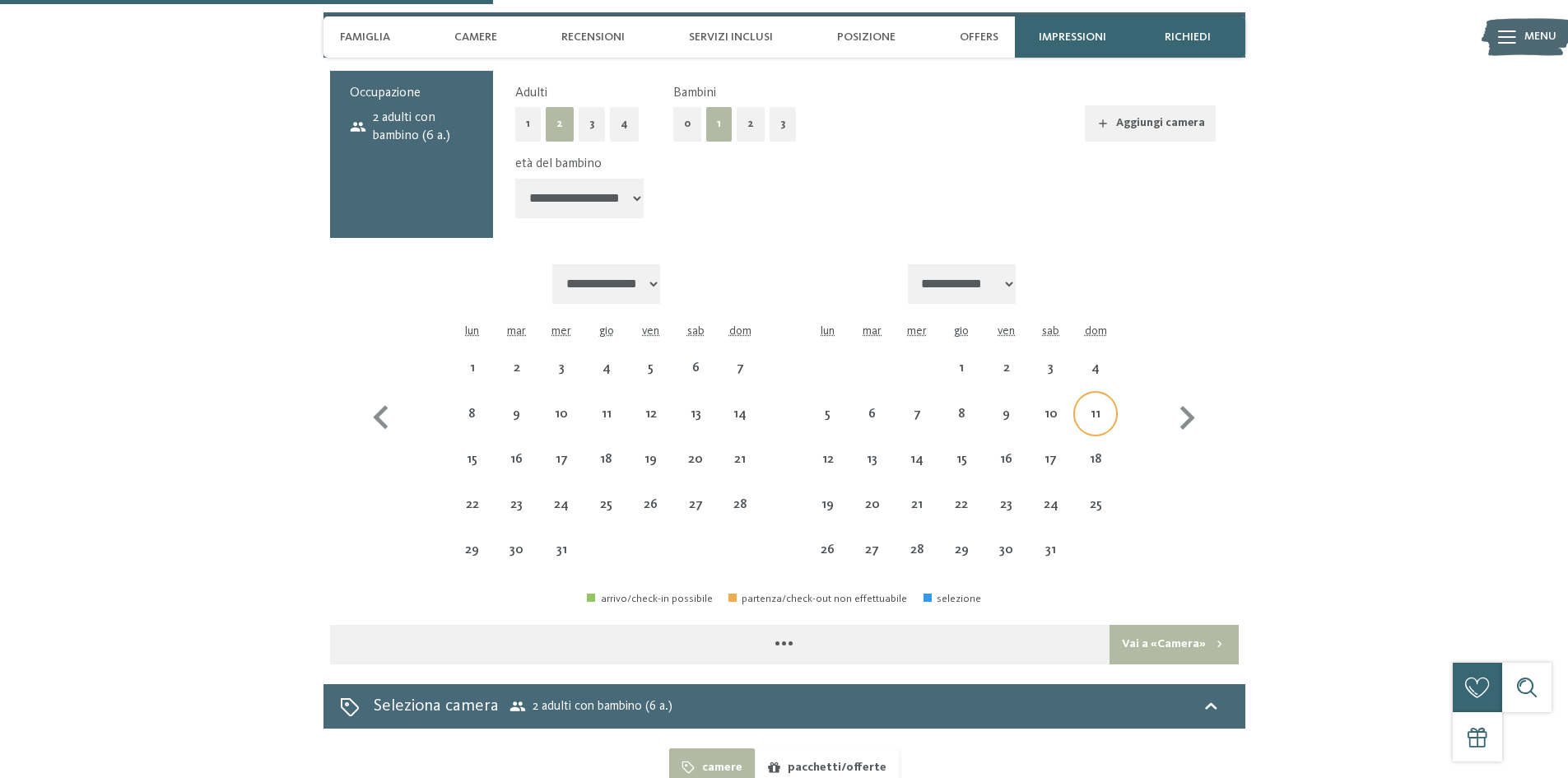
click at [1085, 393] on div "11" at bounding box center [1096, 413] width 41 height 41
select select "**********"
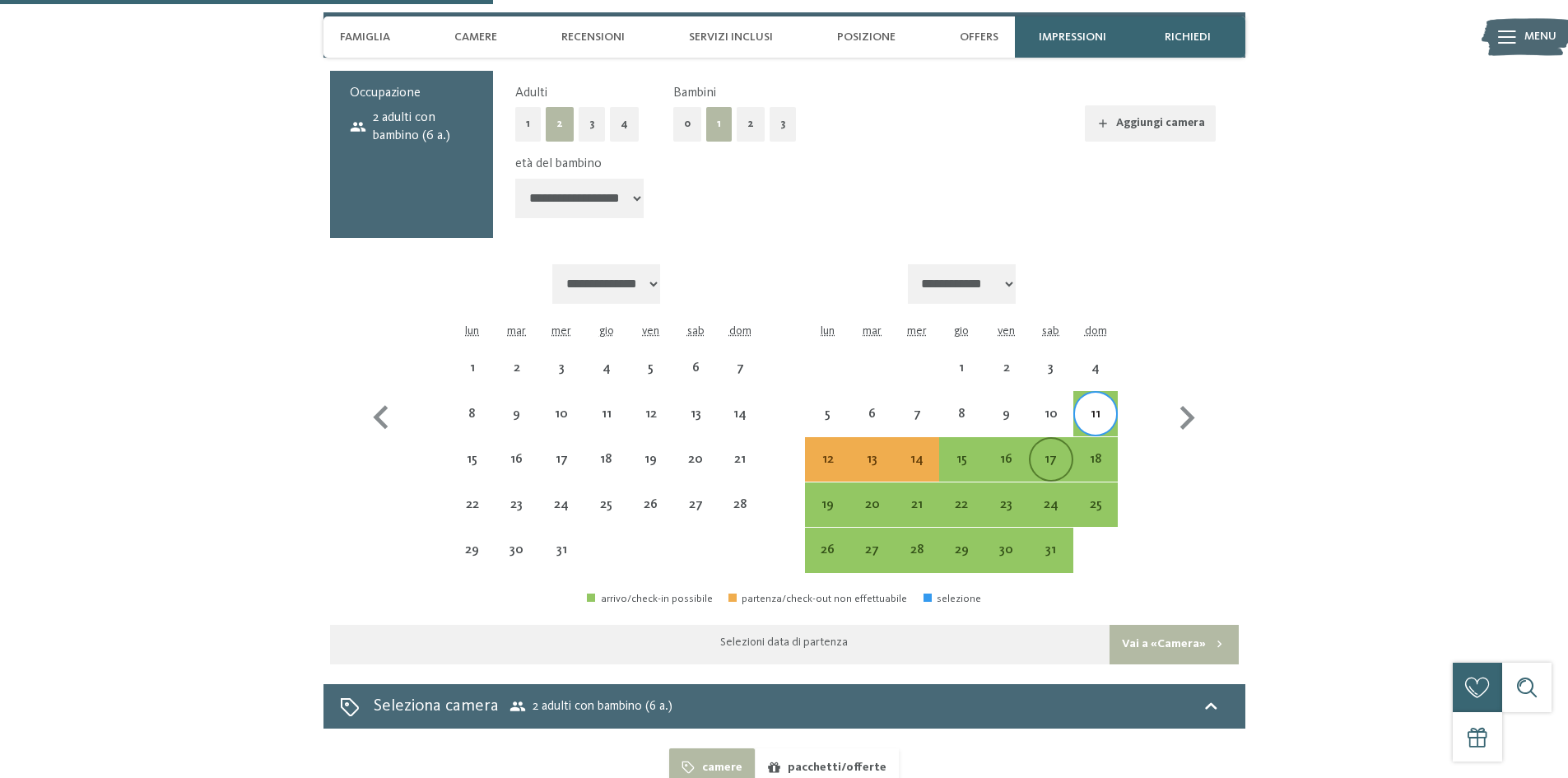
click at [1047, 453] on div "17" at bounding box center [1051, 474] width 41 height 41
select select "**********"
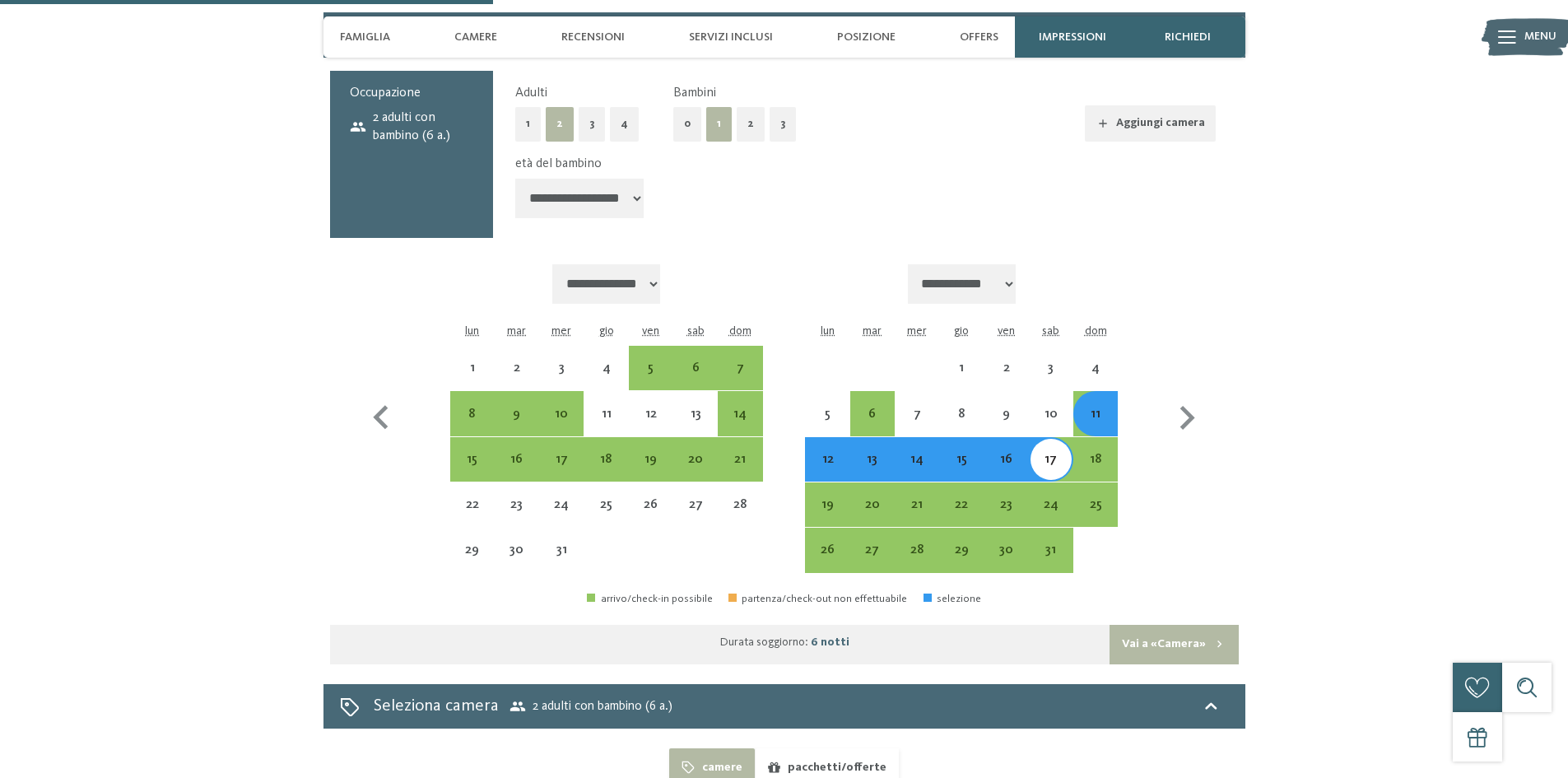
click at [1193, 625] on button "Vai a «Camera»" at bounding box center [1174, 645] width 128 height 40
select select "**********"
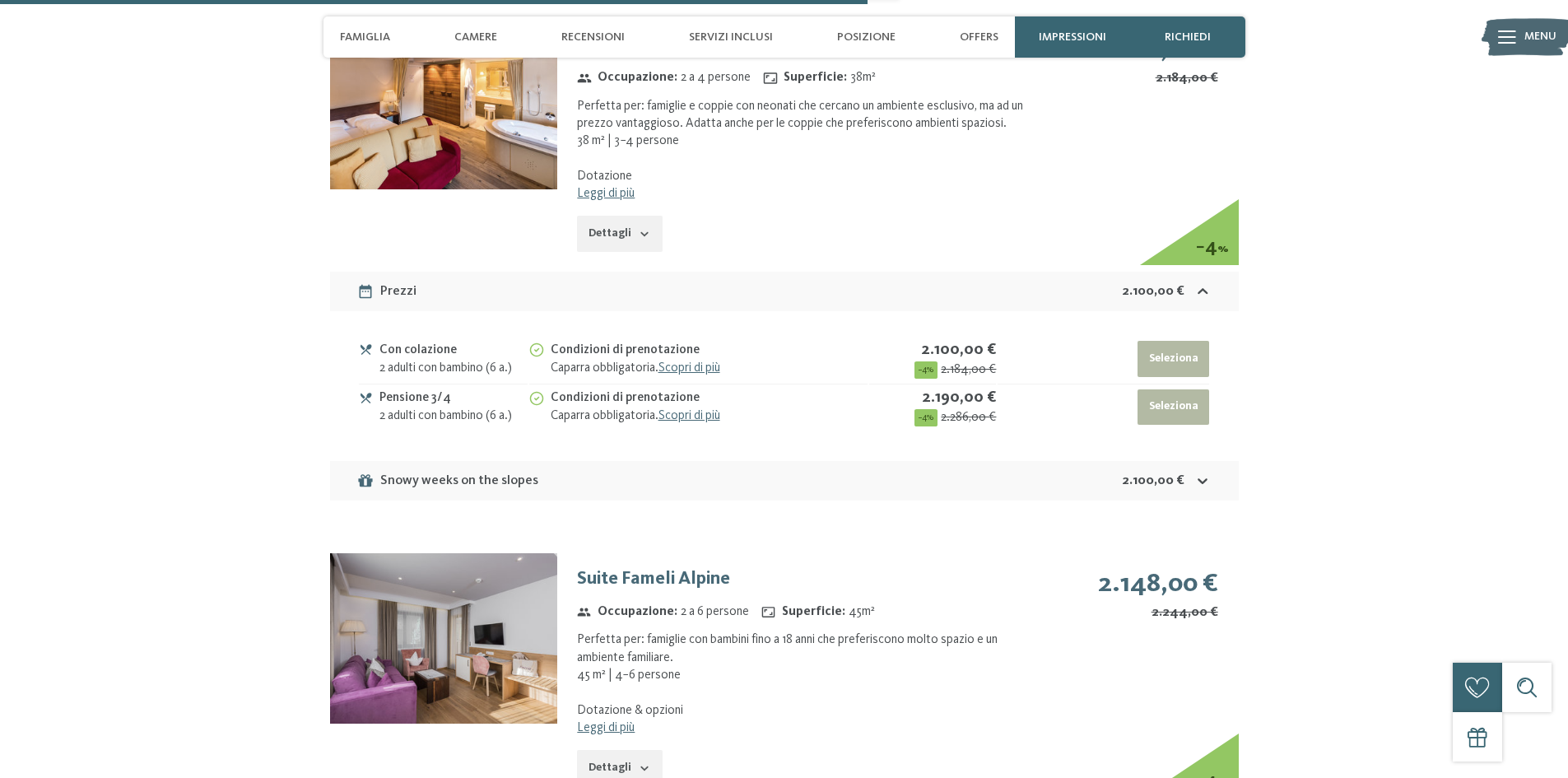
scroll to position [4014, 0]
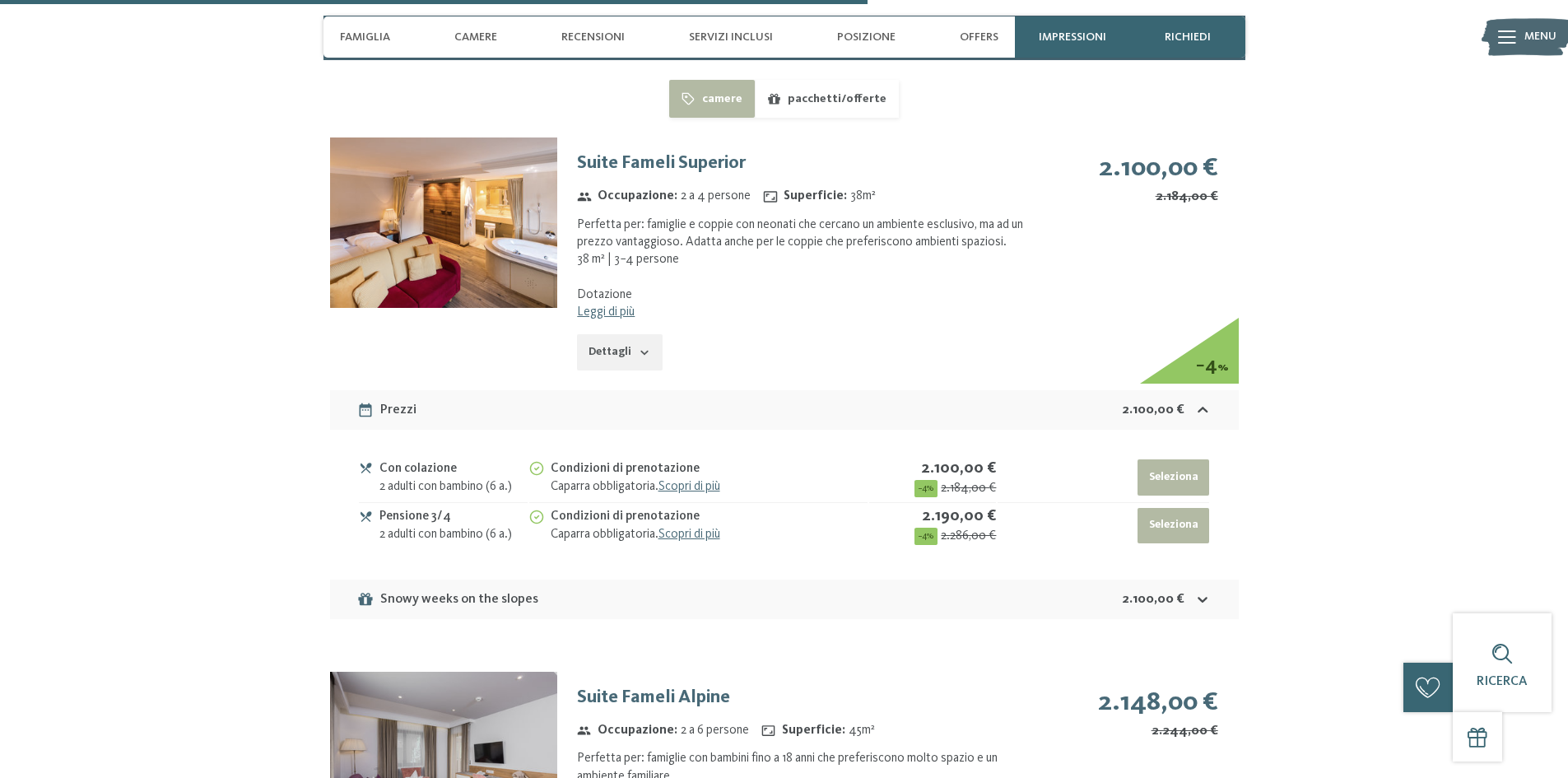
click at [516, 184] on img at bounding box center [443, 222] width 227 height 170
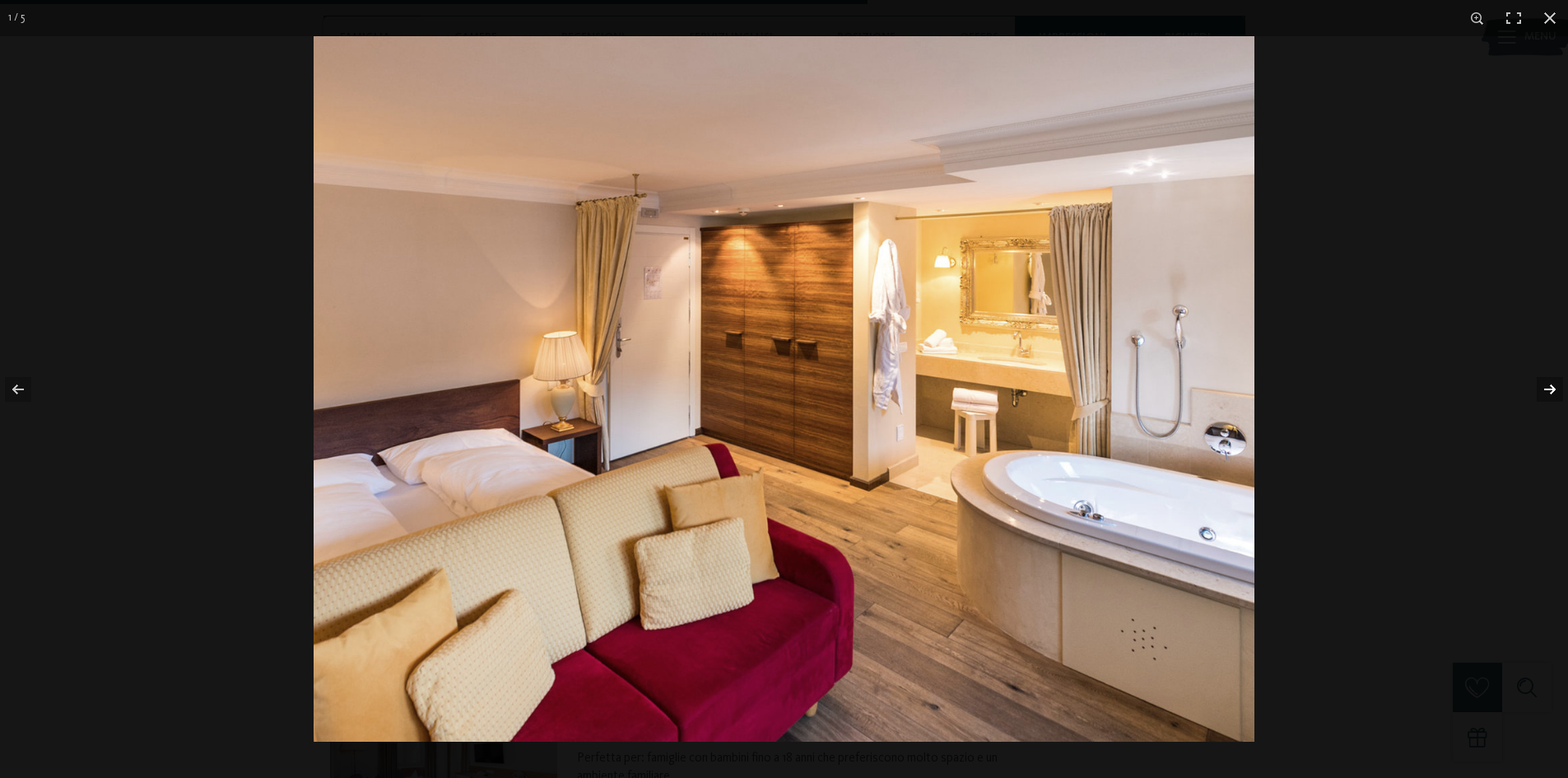
click at [1551, 385] on button "button" at bounding box center [1540, 389] width 58 height 83
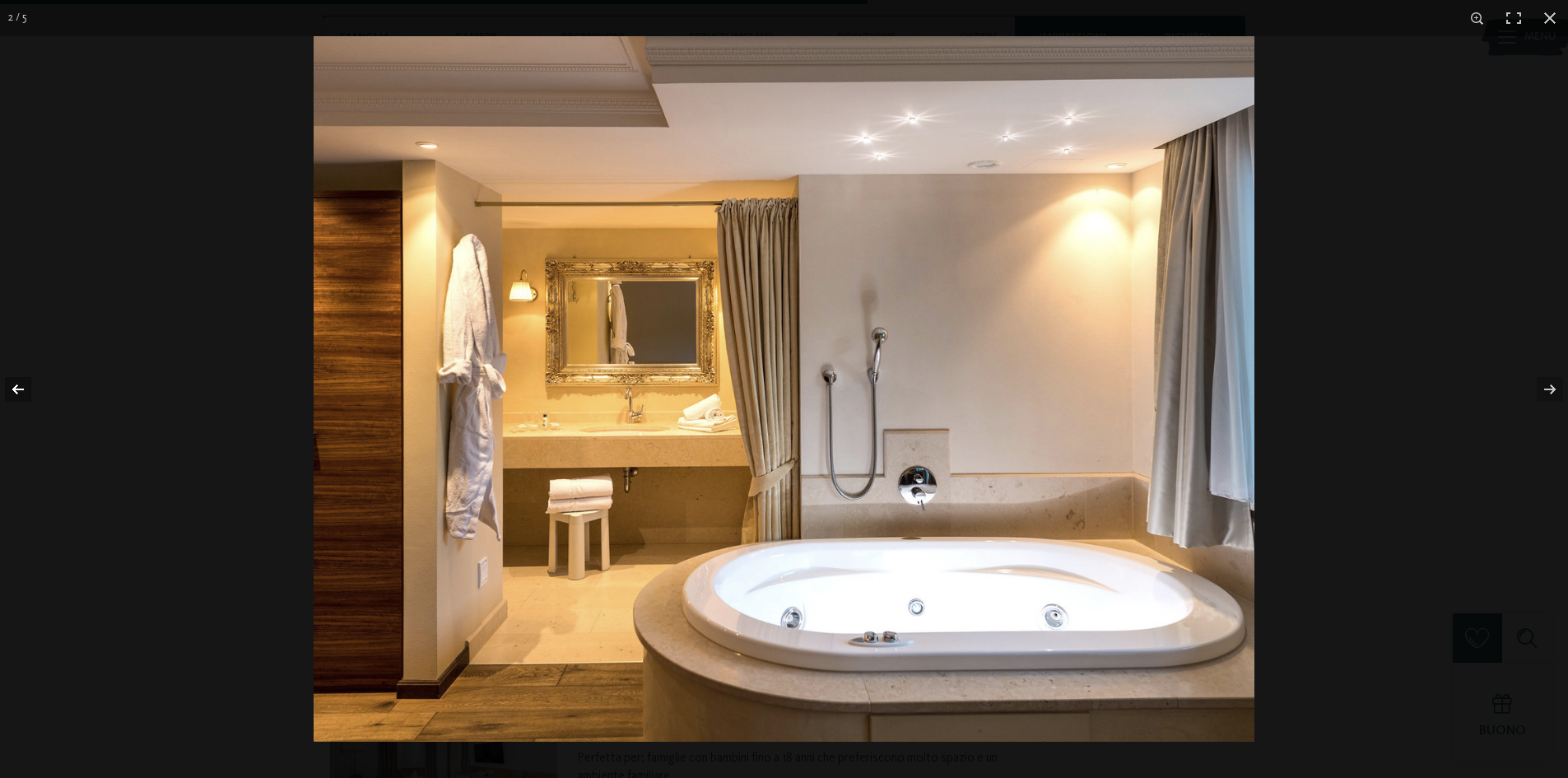
click at [17, 388] on button "button" at bounding box center [29, 389] width 58 height 83
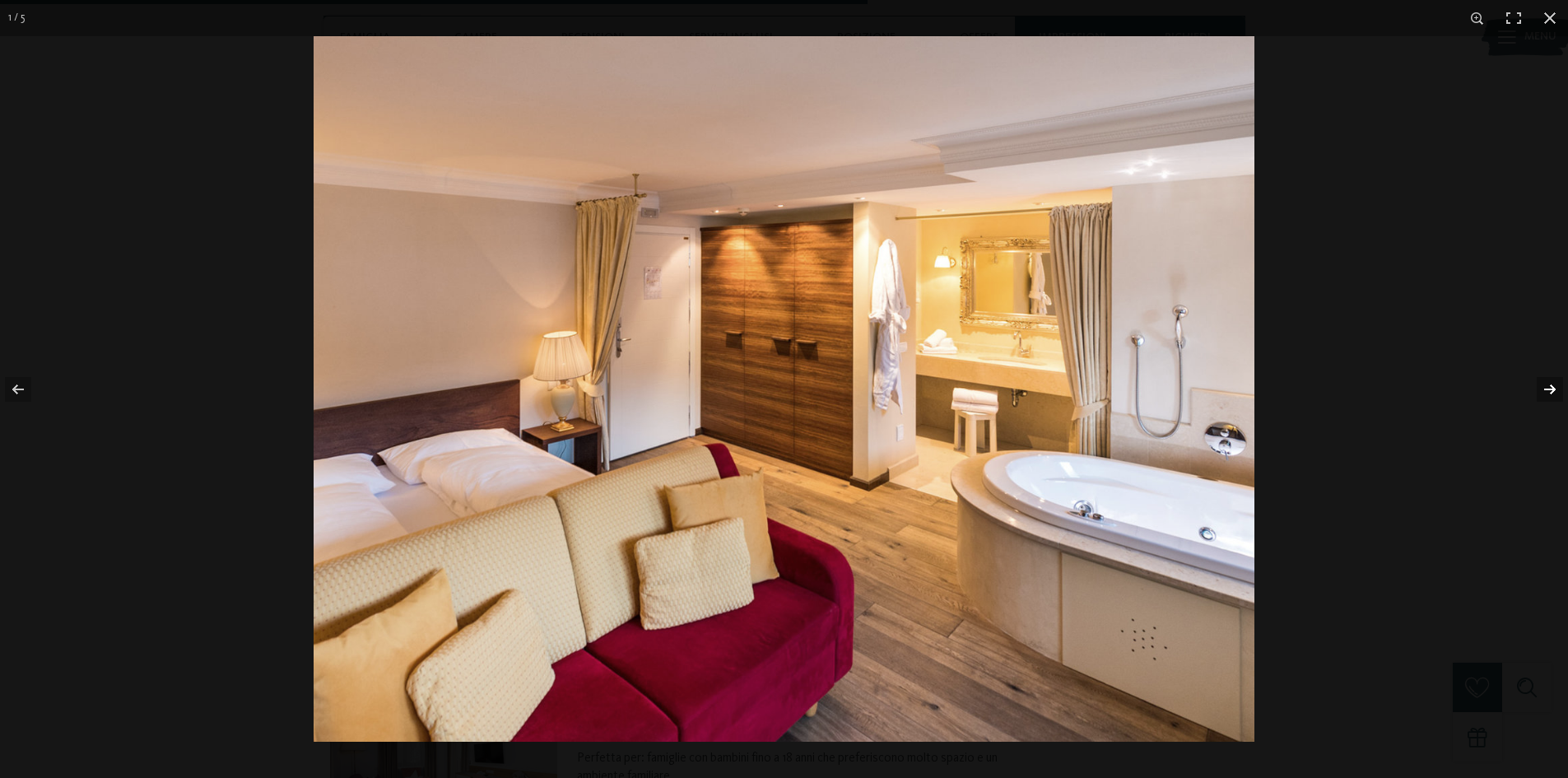
click at [1541, 389] on button "button" at bounding box center [1540, 389] width 58 height 83
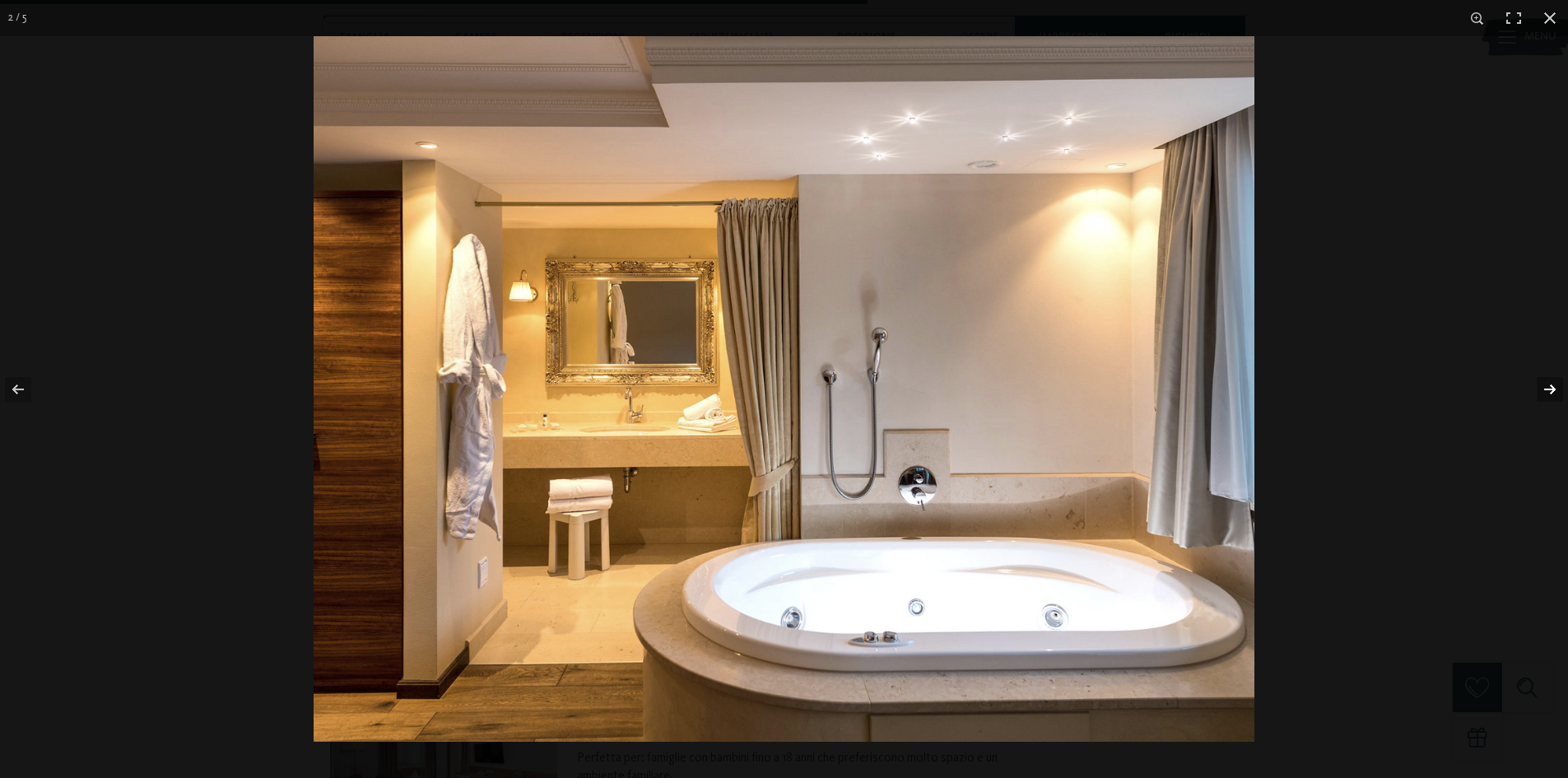
click at [1542, 389] on button "button" at bounding box center [1540, 389] width 58 height 83
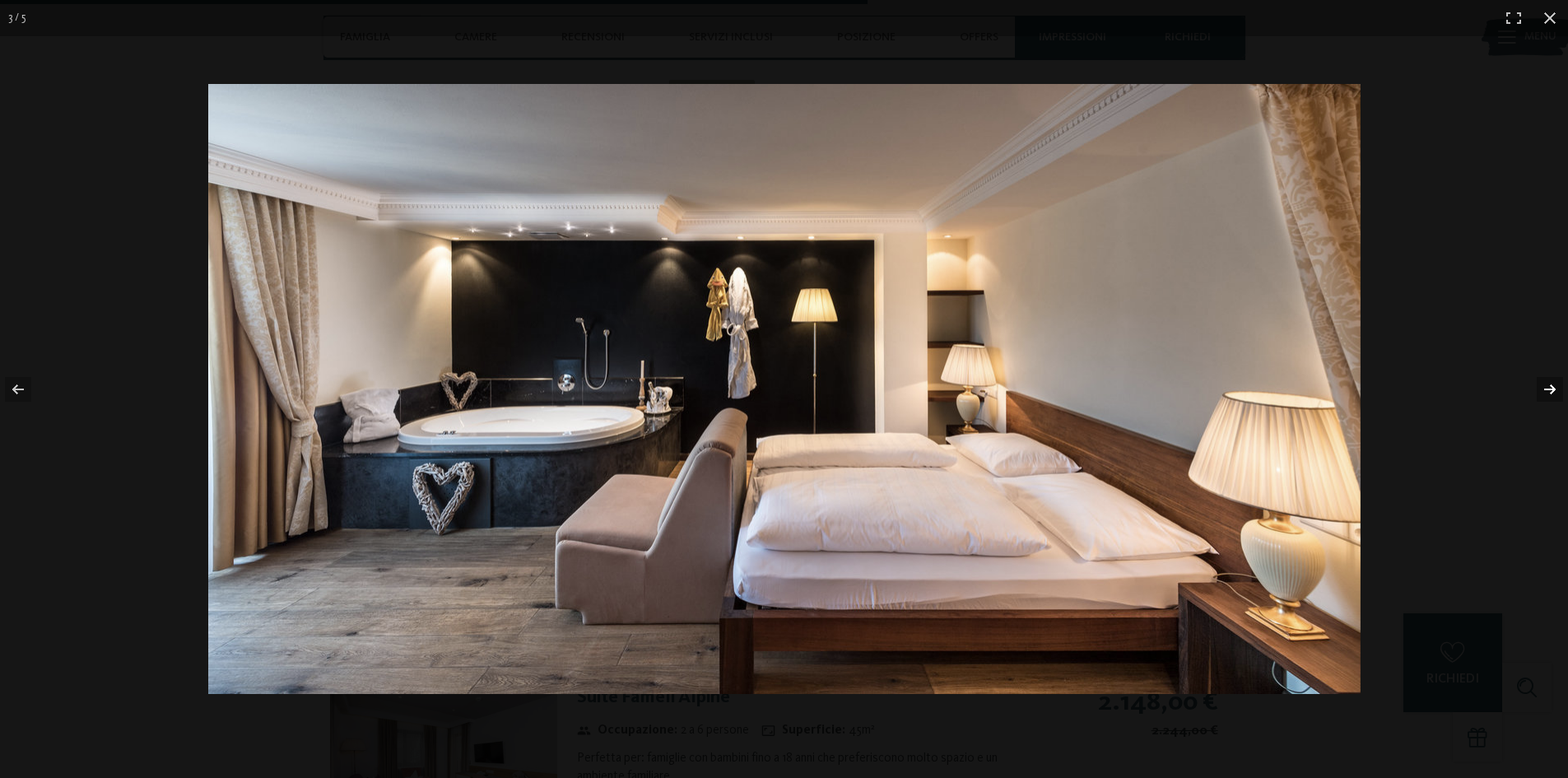
click at [1542, 389] on button "button" at bounding box center [1540, 389] width 58 height 83
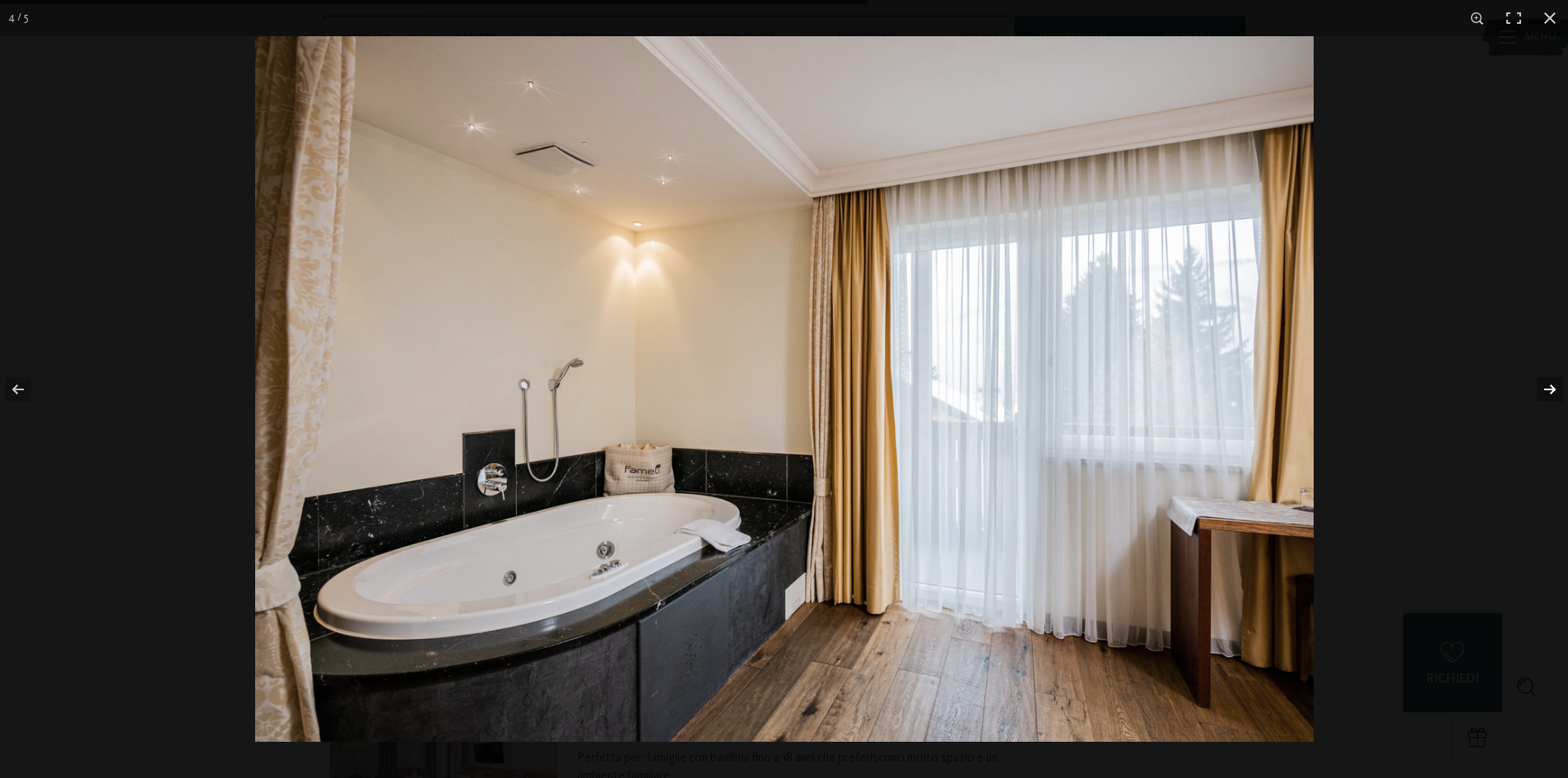
click at [1542, 389] on button "button" at bounding box center [1540, 389] width 58 height 83
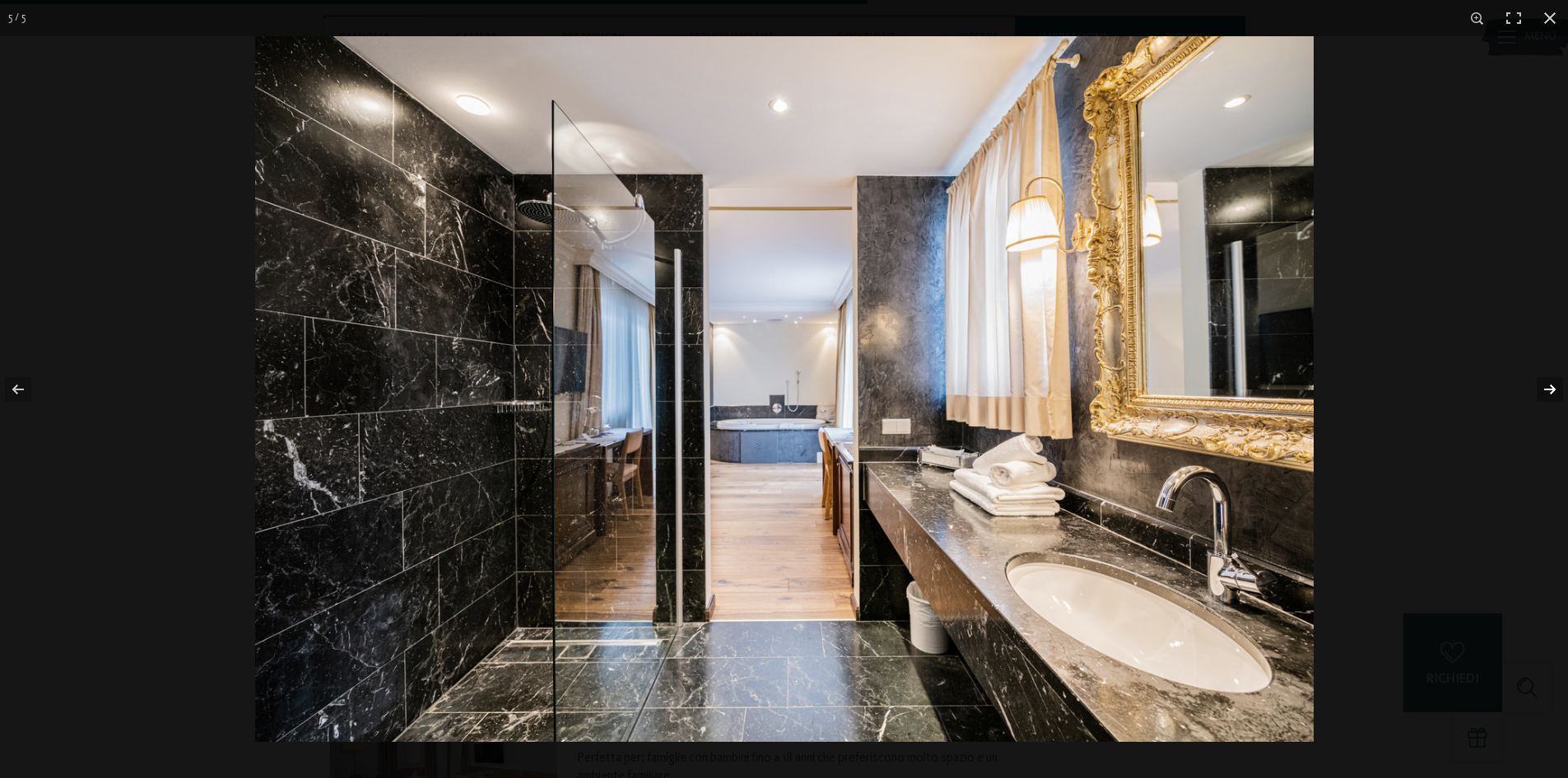
click at [1542, 389] on button "button" at bounding box center [1540, 389] width 58 height 83
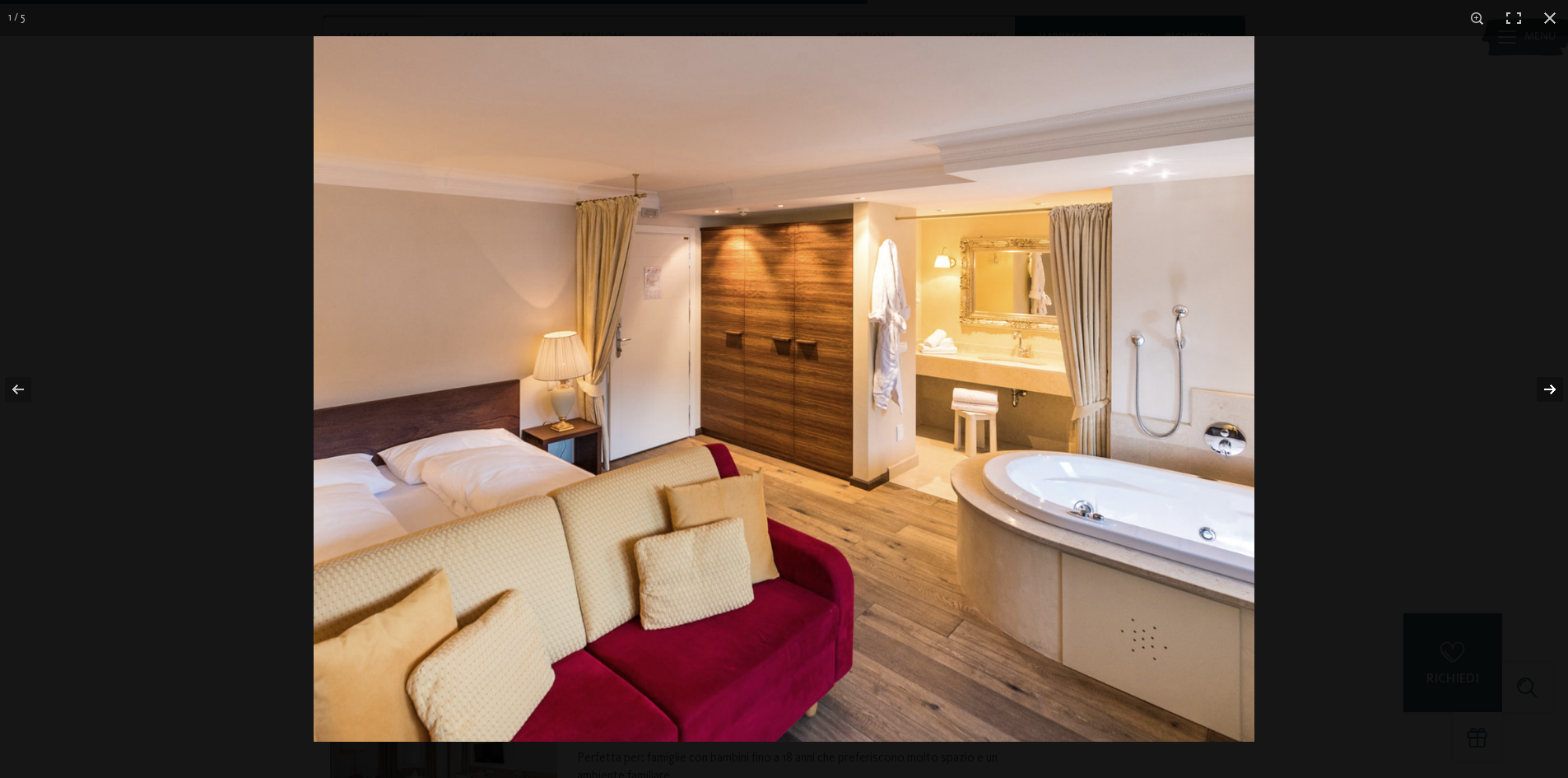
click at [1542, 389] on button "button" at bounding box center [1540, 389] width 58 height 83
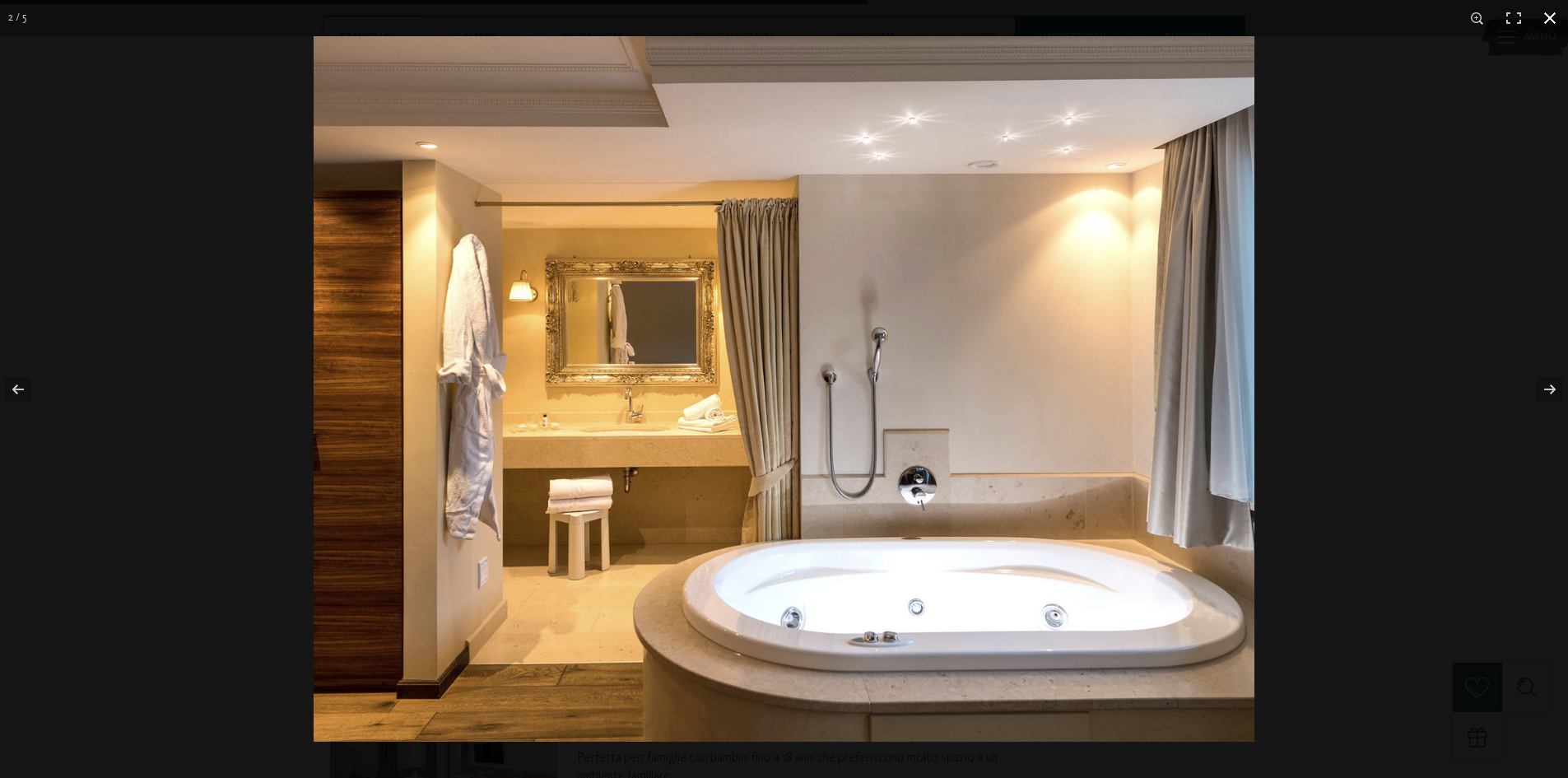
click at [1551, 15] on button "button" at bounding box center [1550, 18] width 36 height 36
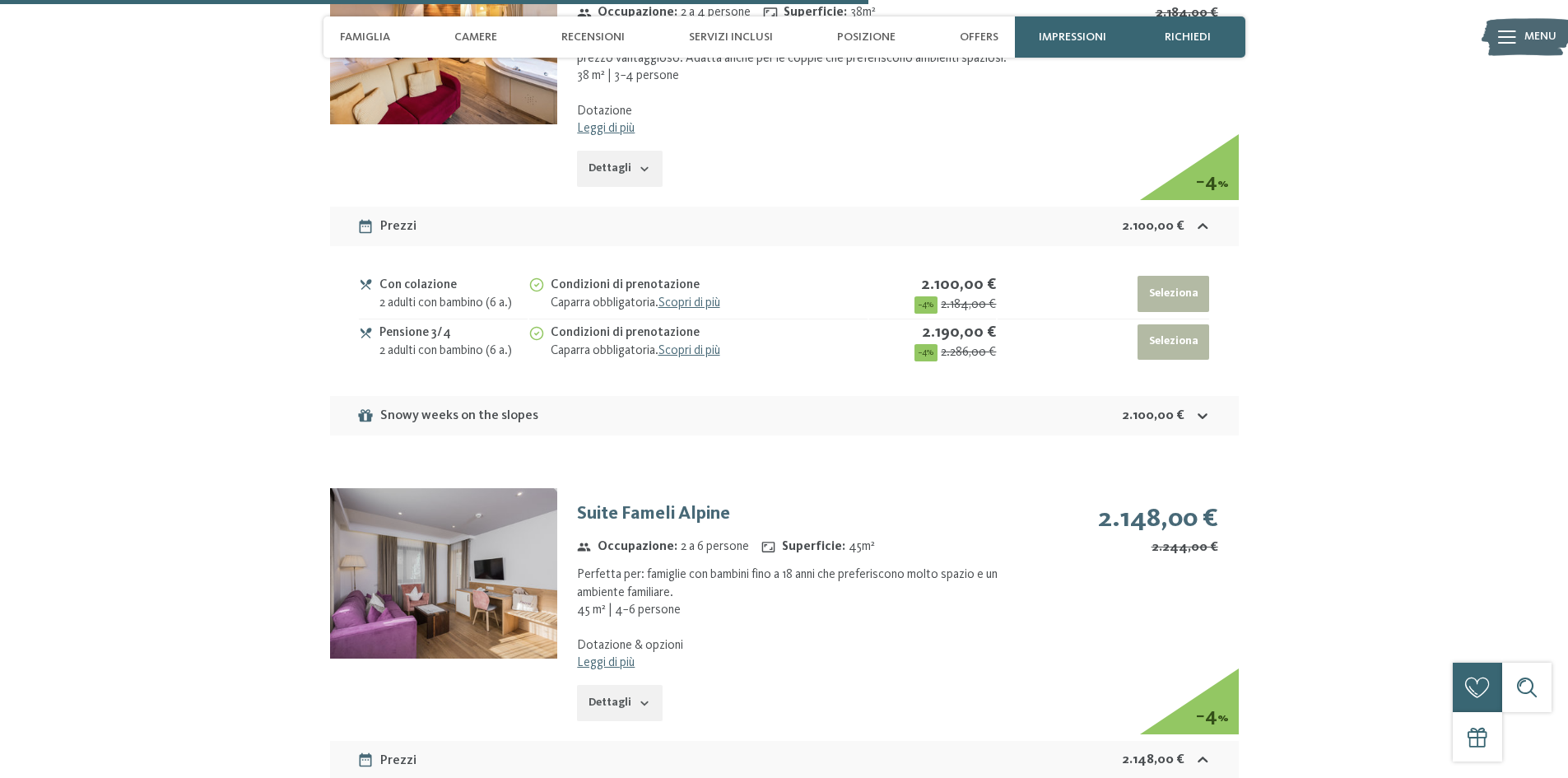
scroll to position [4344, 0]
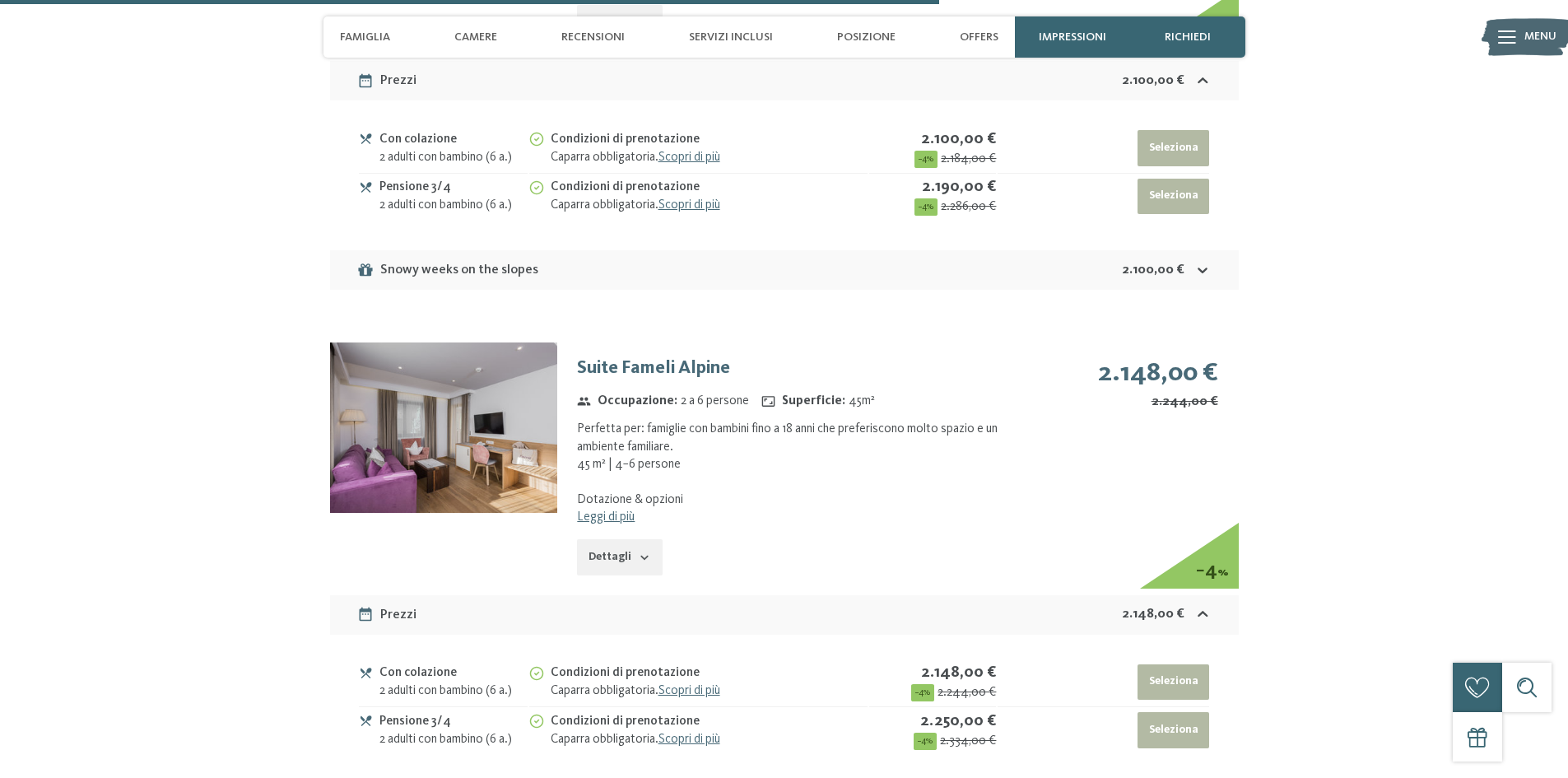
click at [507, 398] on img at bounding box center [443, 427] width 227 height 170
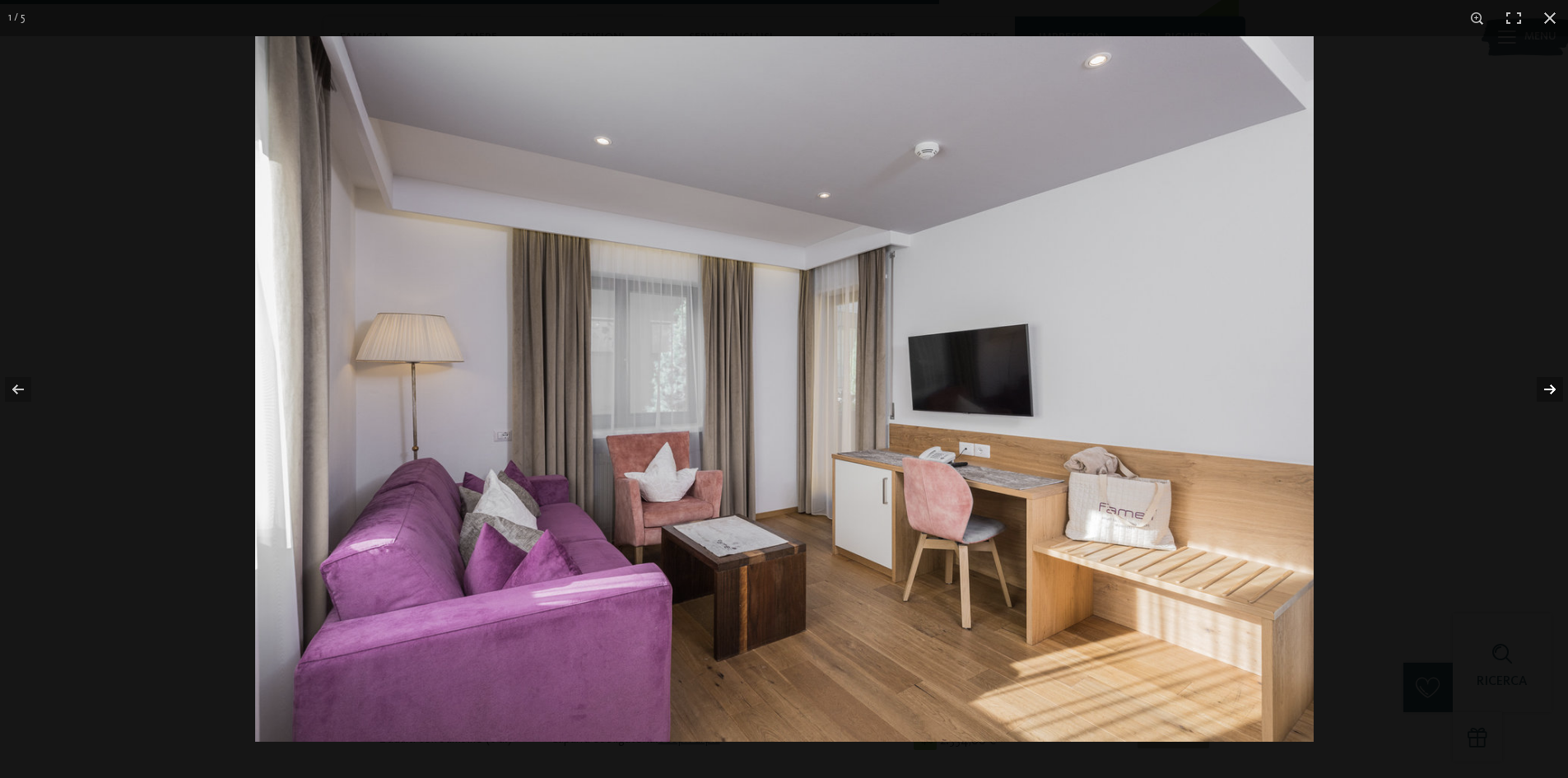
click at [1544, 392] on button "button" at bounding box center [1540, 389] width 58 height 83
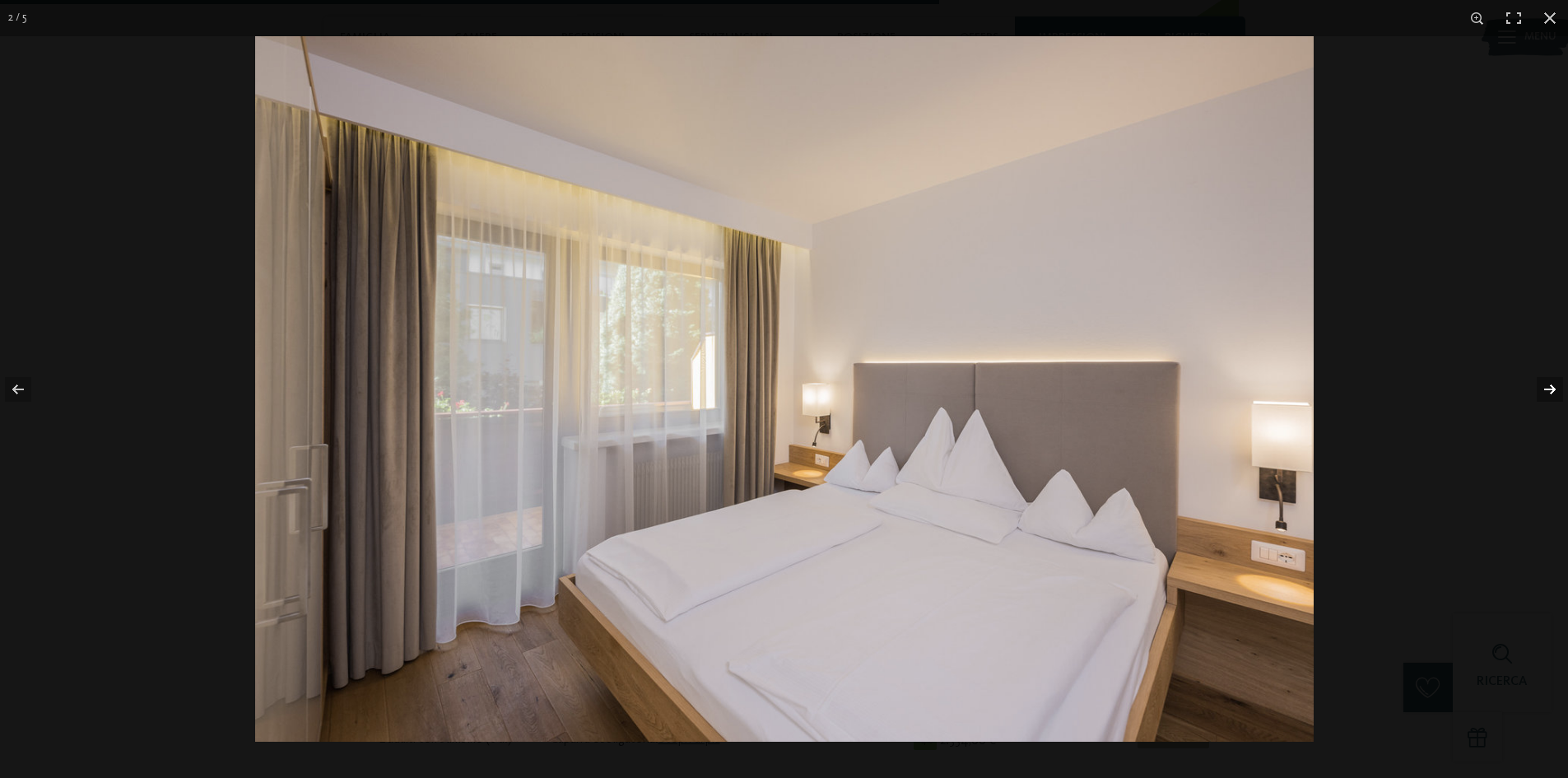
click at [1545, 392] on button "button" at bounding box center [1540, 389] width 58 height 83
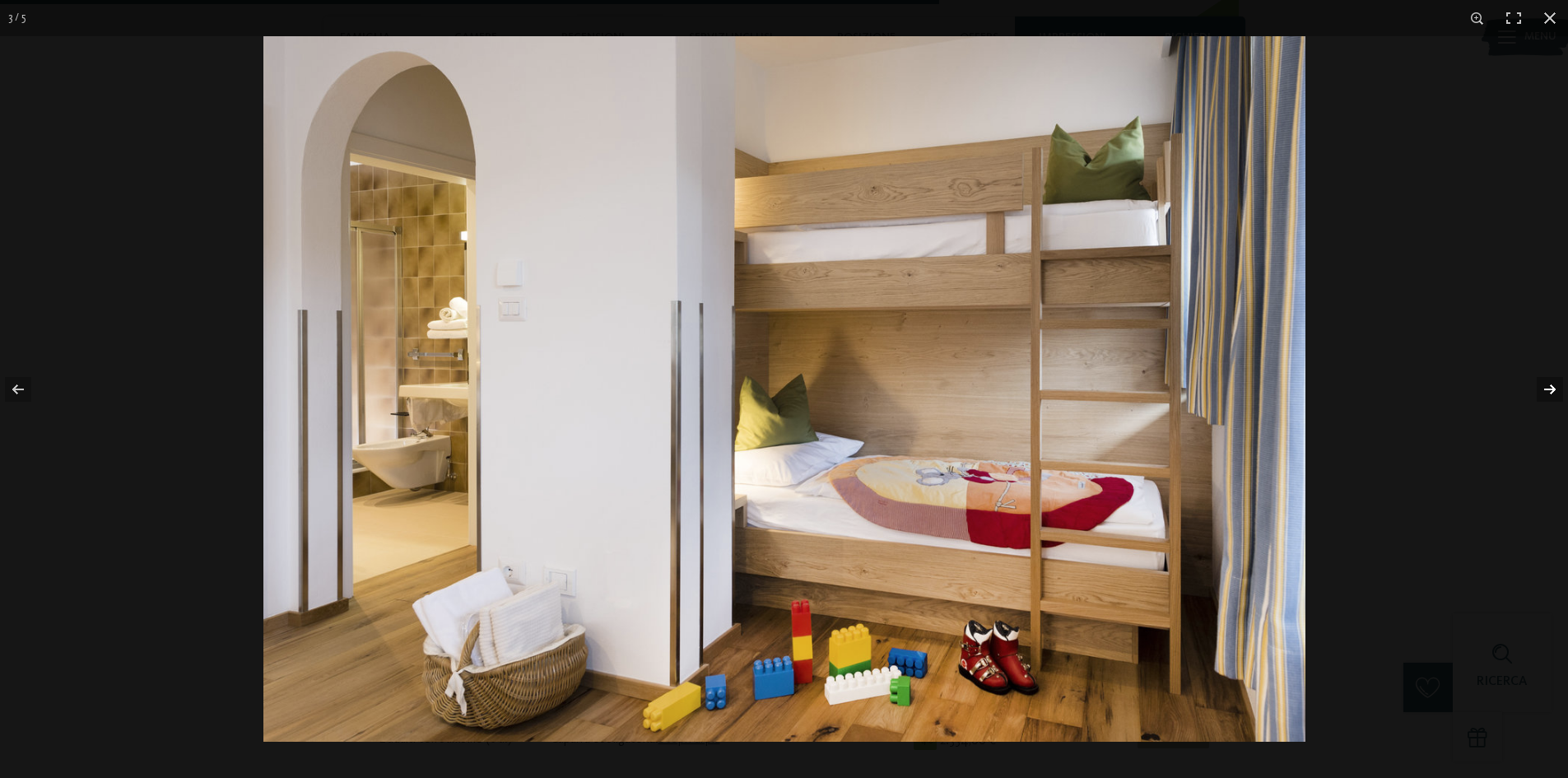
click at [1546, 391] on button "button" at bounding box center [1540, 389] width 58 height 83
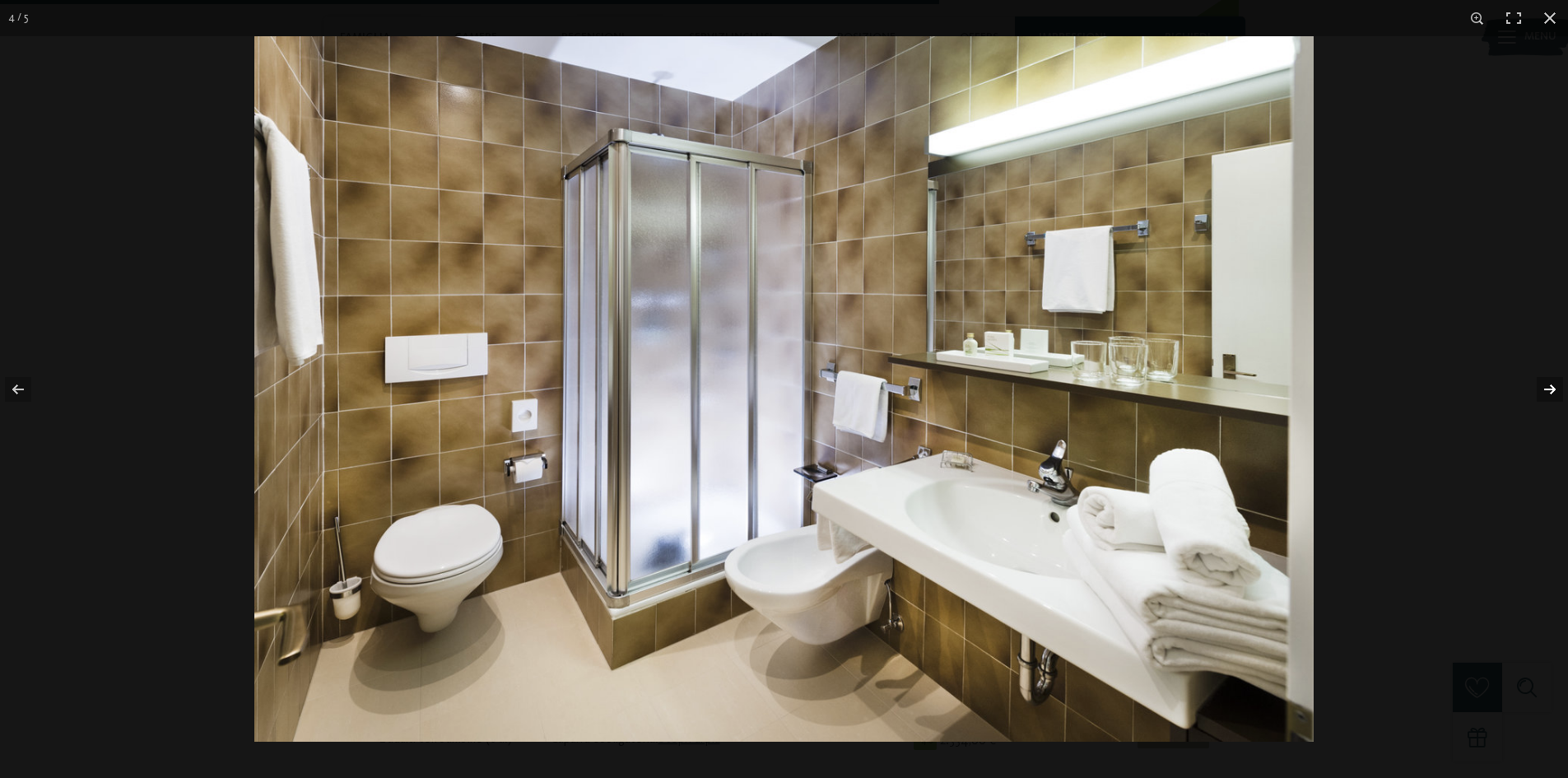
click at [1546, 391] on button "button" at bounding box center [1540, 389] width 58 height 83
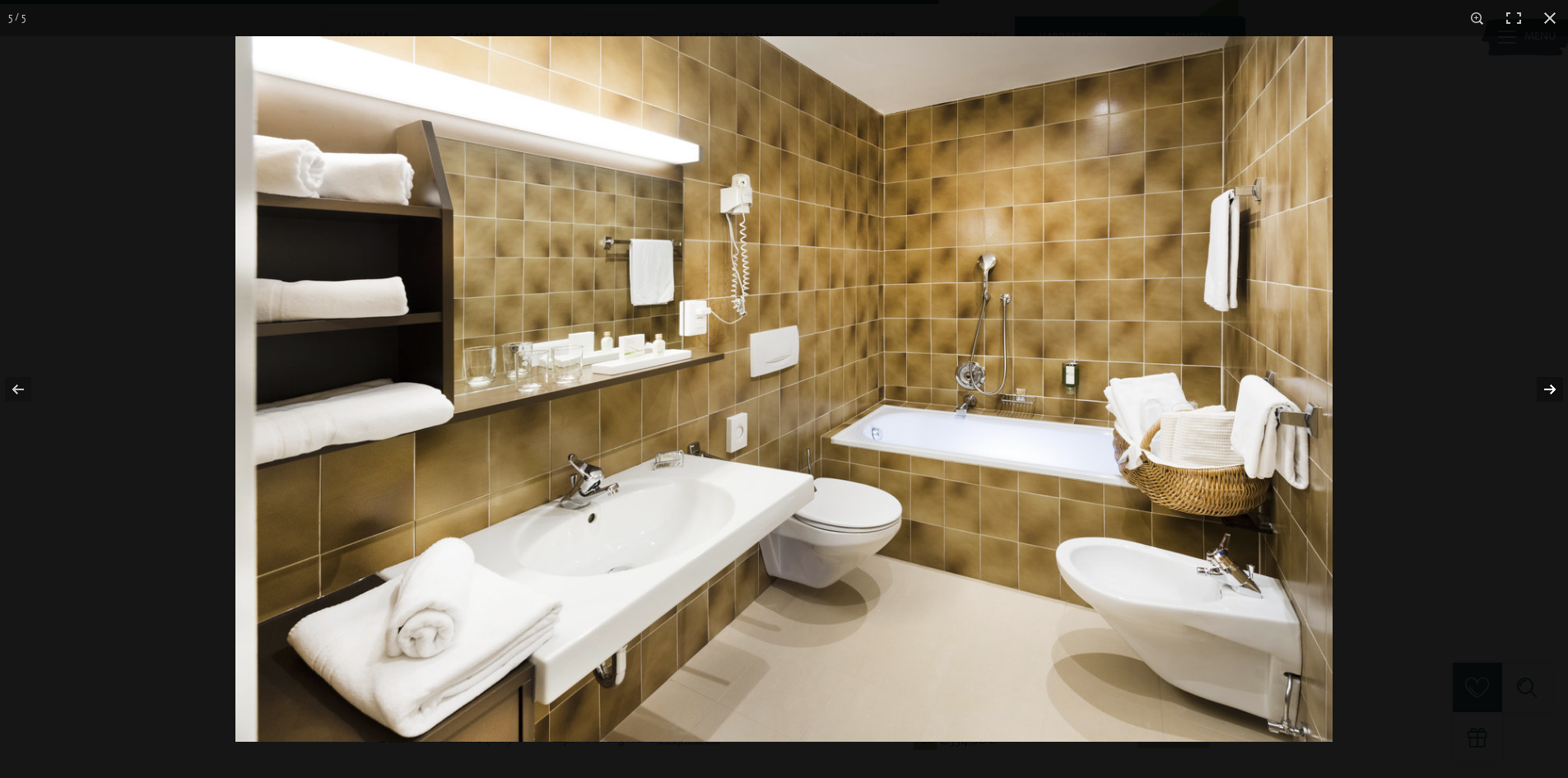
click at [1546, 391] on button "button" at bounding box center [1540, 389] width 58 height 83
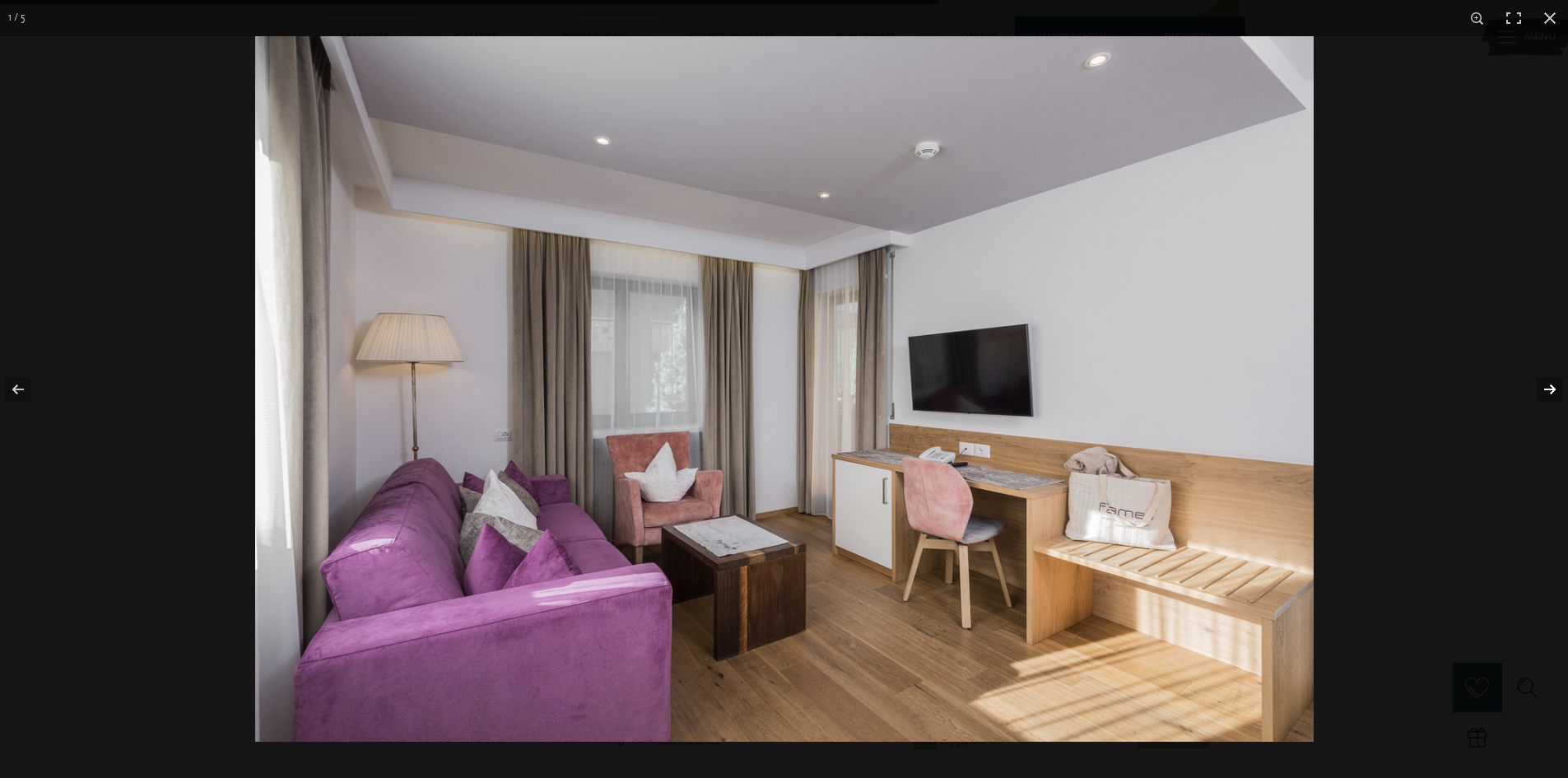
click at [1546, 391] on button "button" at bounding box center [1540, 389] width 58 height 83
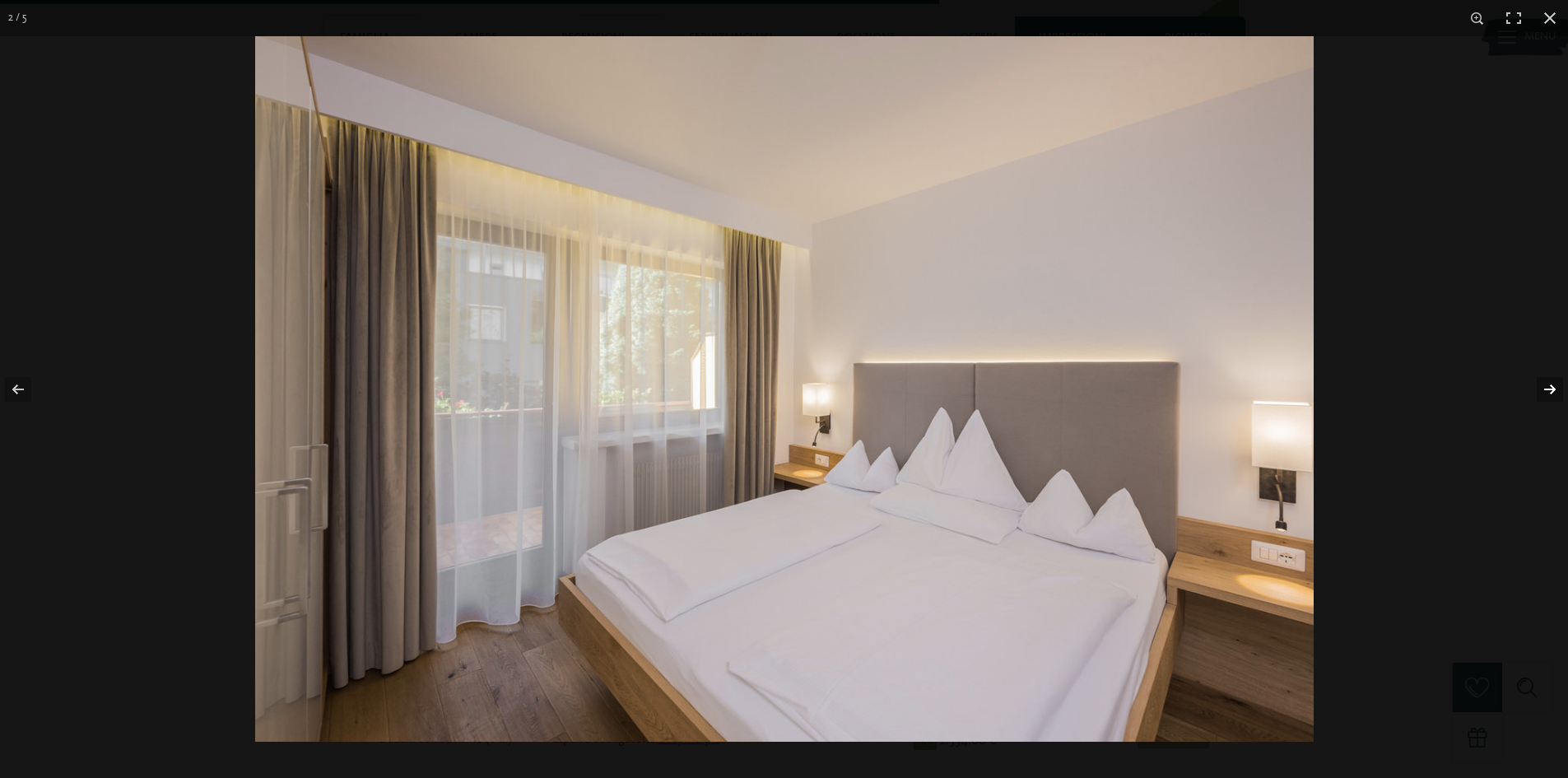
click at [1546, 391] on button "button" at bounding box center [1540, 389] width 58 height 83
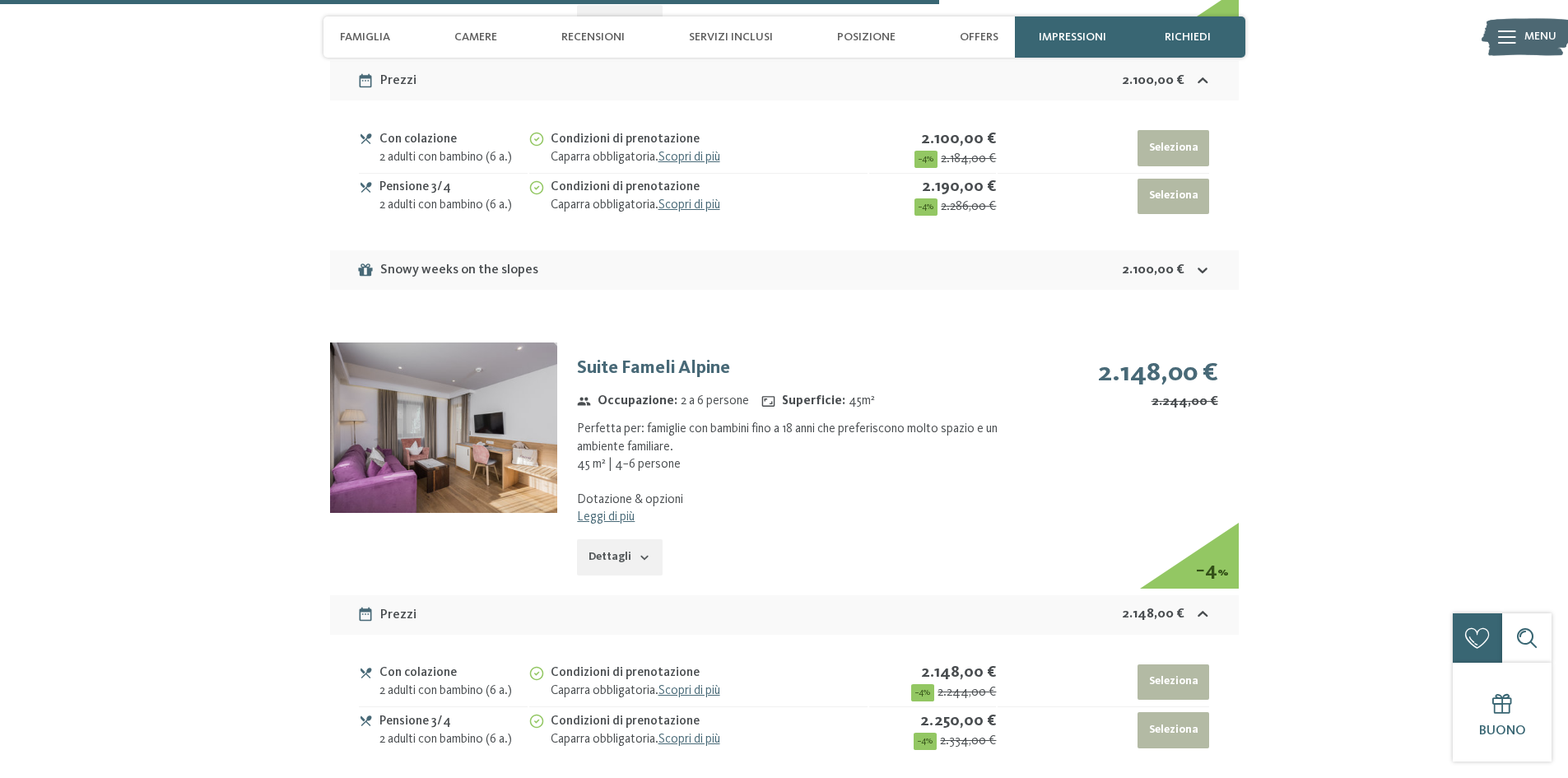
click at [0, 0] on button "button" at bounding box center [0, 0] width 0 height 0
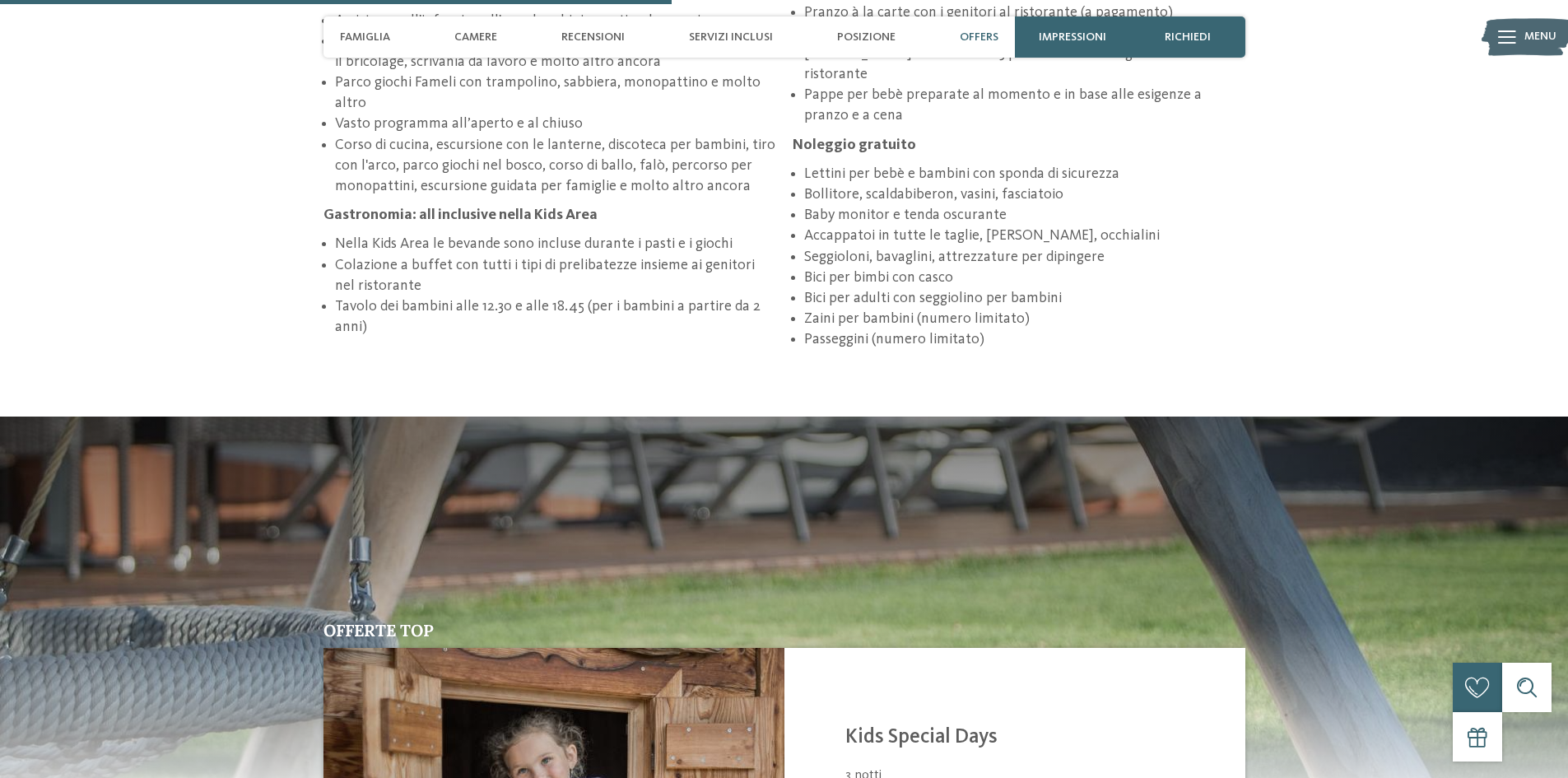
scroll to position [2367, 0]
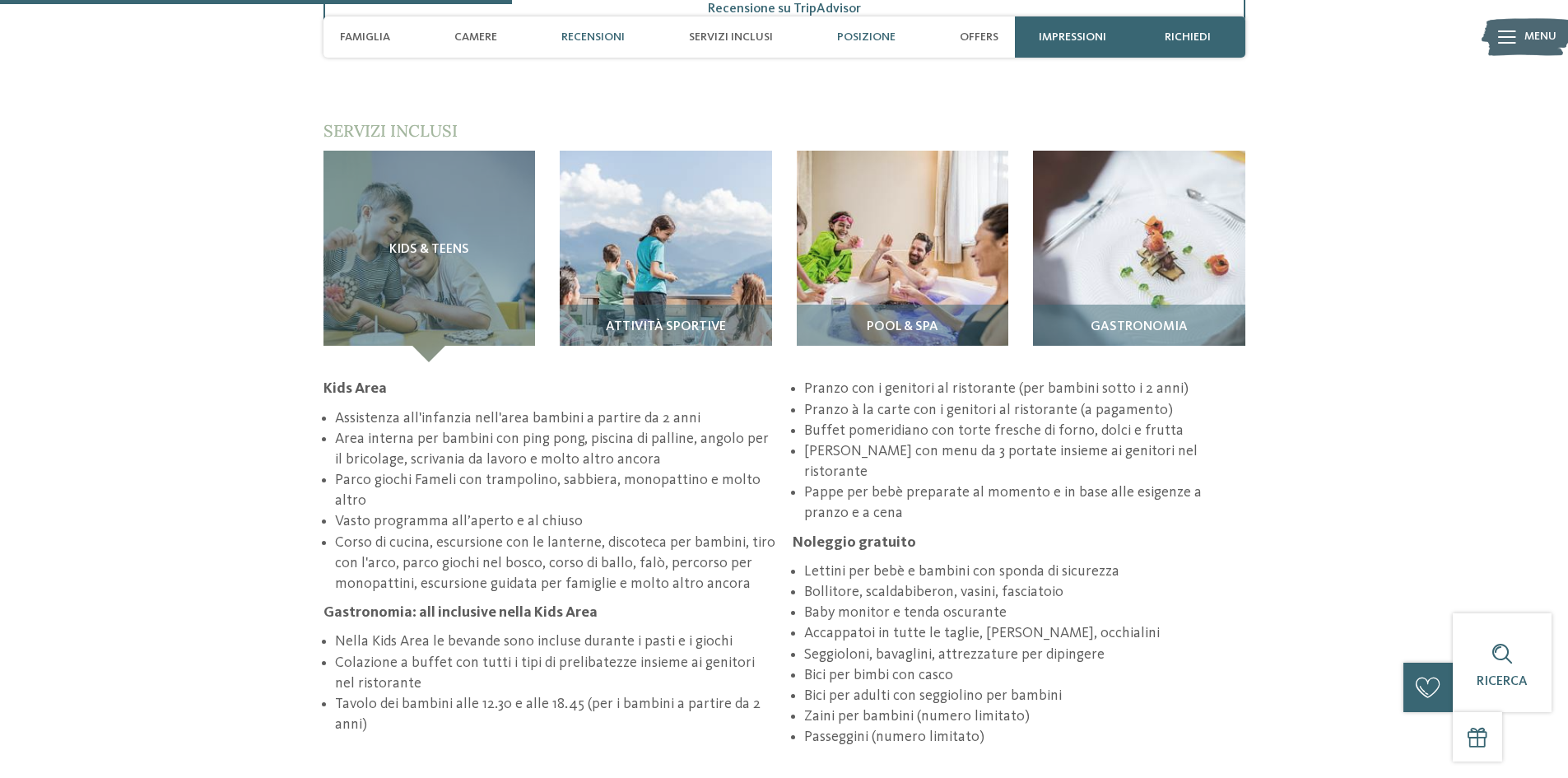
click at [871, 28] on div "Posizione" at bounding box center [866, 37] width 75 height 41
click at [877, 28] on div "Posizione" at bounding box center [866, 37] width 75 height 41
click at [883, 33] on span "Posizione" at bounding box center [866, 37] width 59 height 14
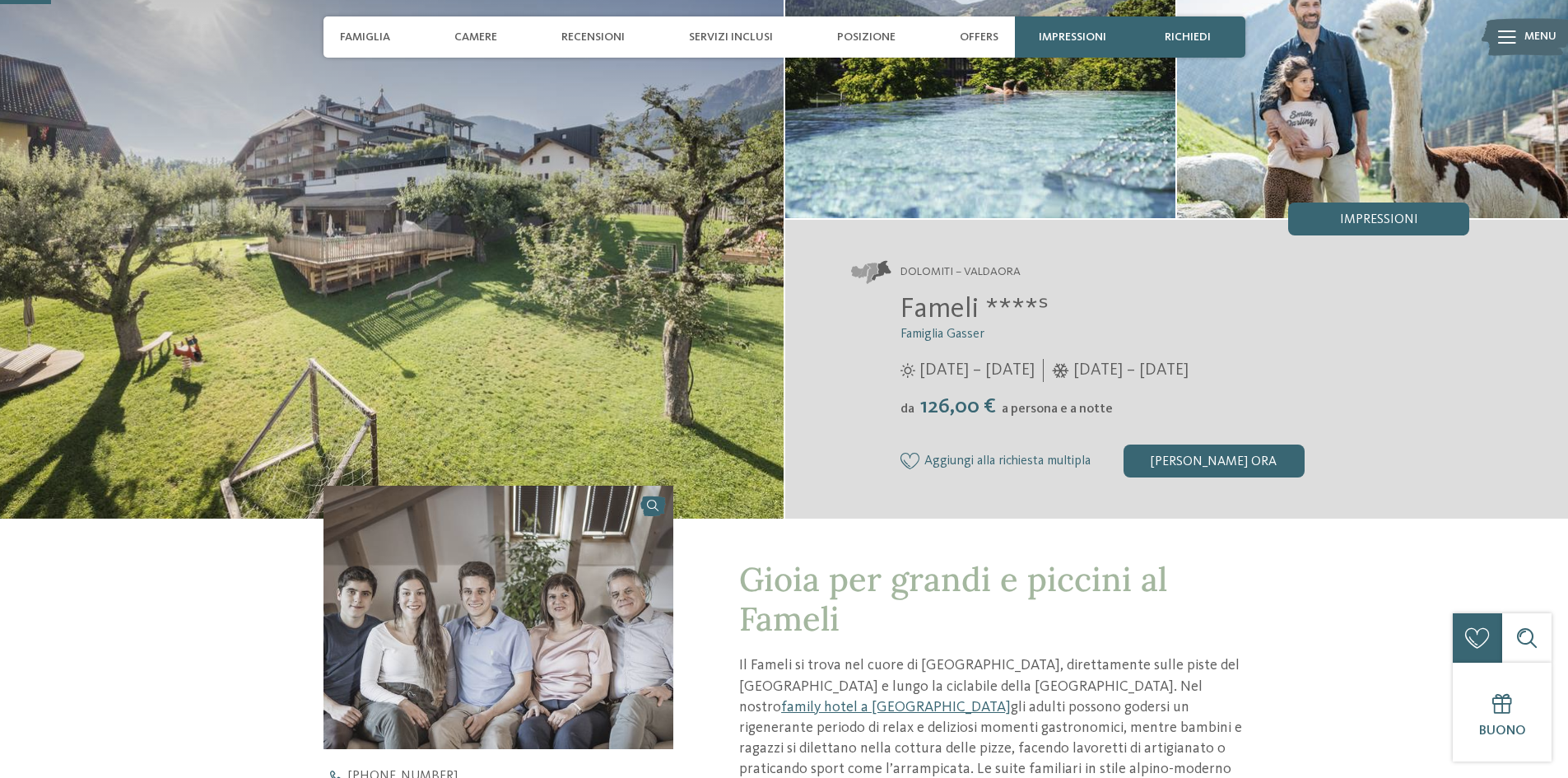
scroll to position [0, 0]
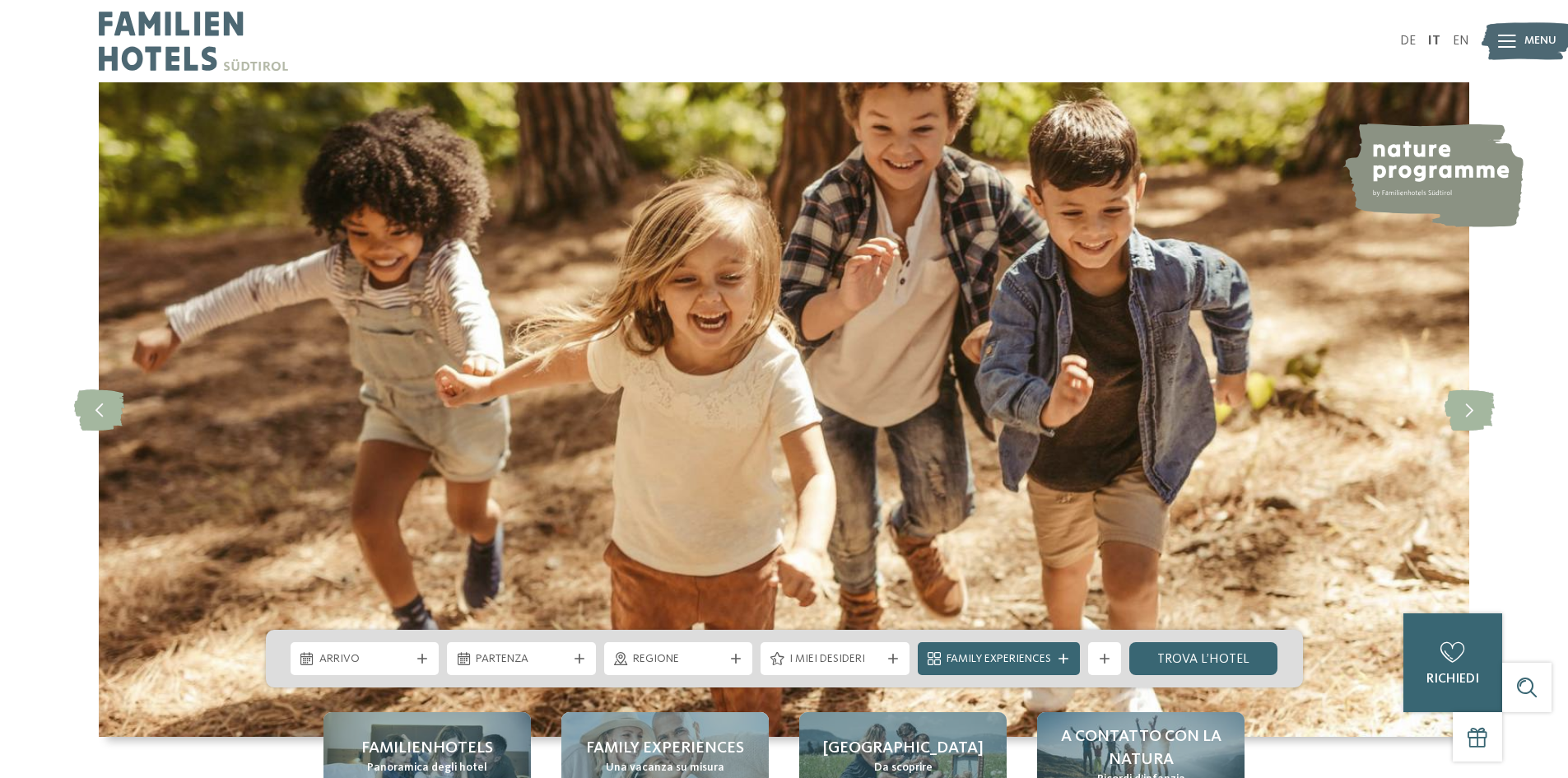
click at [1526, 54] on div "Menu" at bounding box center [1541, 41] width 32 height 41
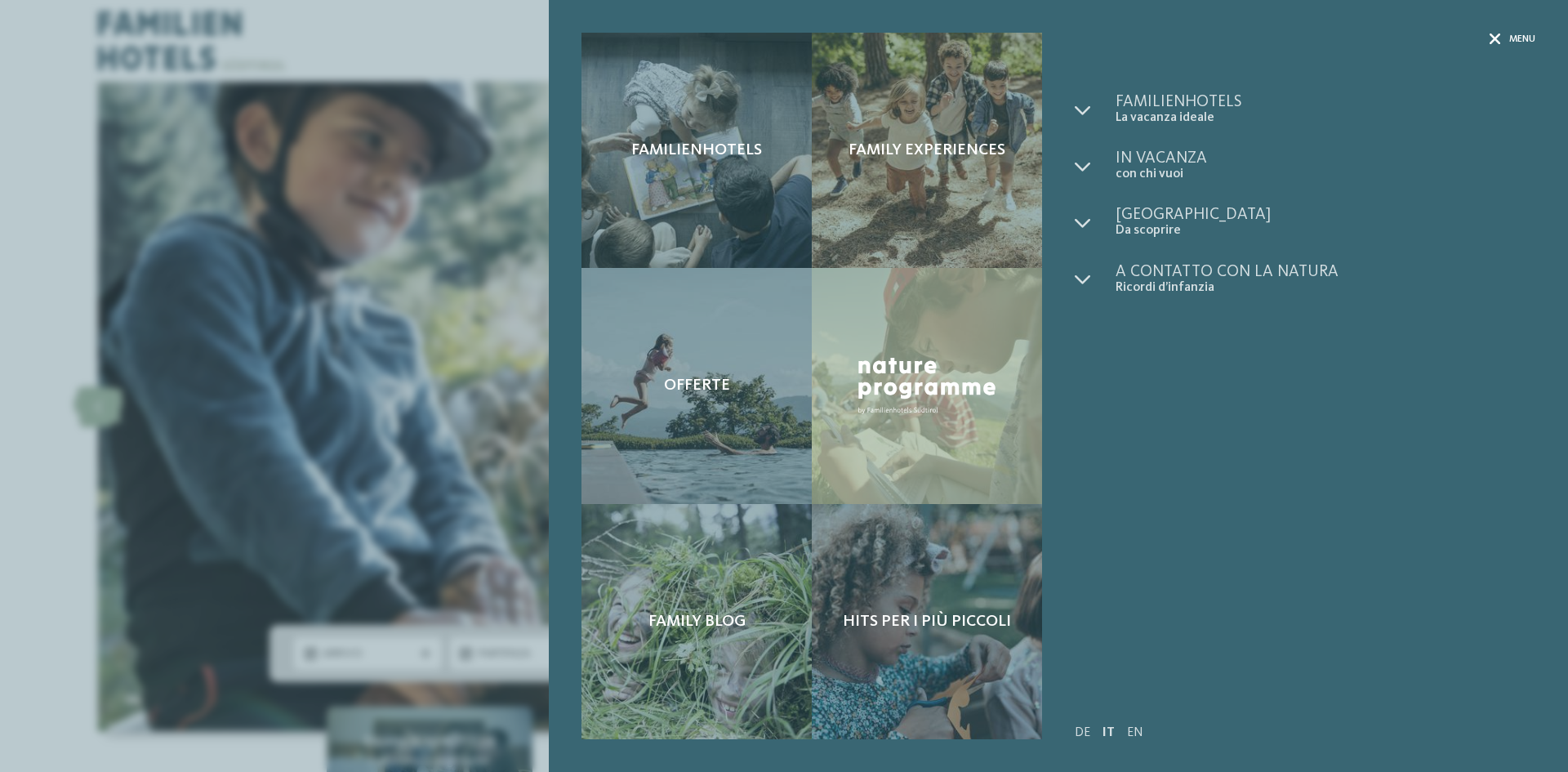
click at [1490, 45] on icon at bounding box center [1496, 39] width 11 height 11
